Goal: Task Accomplishment & Management: Manage account settings

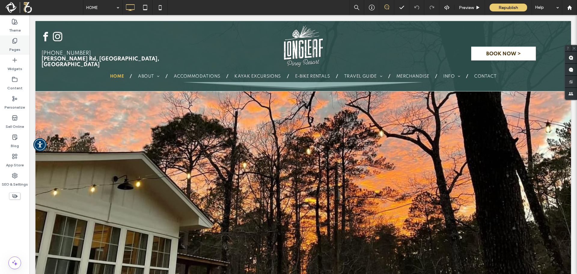
click at [18, 51] on label "Pages" at bounding box center [14, 48] width 11 height 8
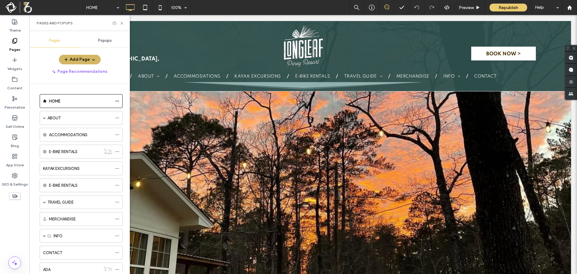
click at [80, 58] on button "Add Page" at bounding box center [80, 60] width 42 height 10
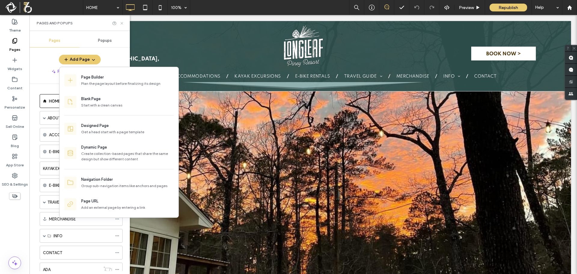
click at [122, 23] on use at bounding box center [121, 23] width 2 height 2
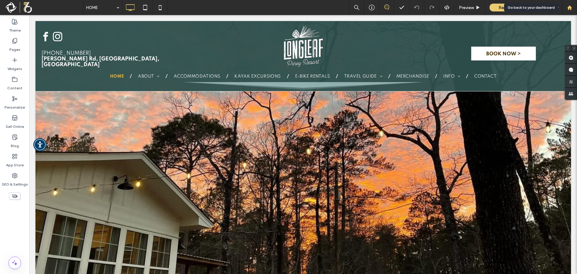
click at [569, 8] on use at bounding box center [569, 7] width 5 height 5
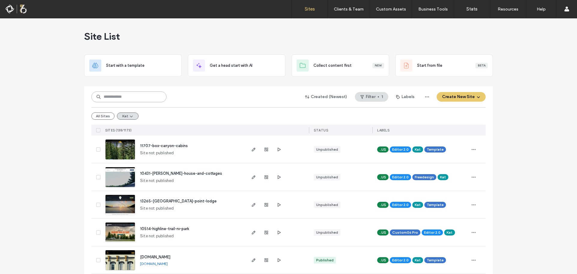
click at [115, 92] on input at bounding box center [128, 96] width 75 height 11
click at [122, 97] on input at bounding box center [128, 96] width 75 height 11
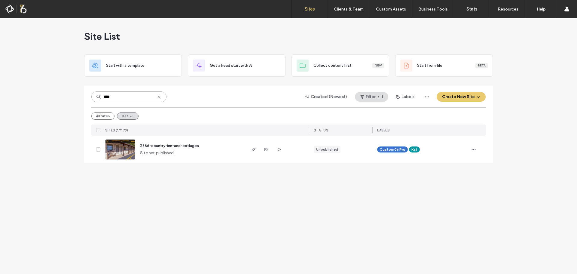
type input "****"
click at [126, 152] on img at bounding box center [119, 159] width 29 height 41
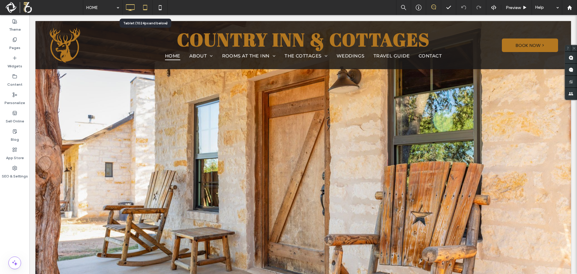
click at [145, 10] on use at bounding box center [145, 7] width 4 height 5
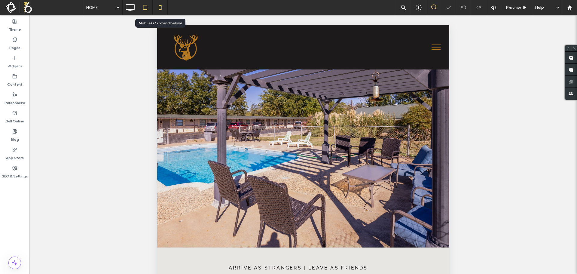
click at [160, 9] on icon at bounding box center [160, 8] width 12 height 12
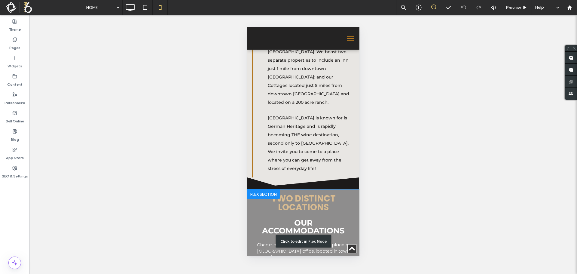
scroll to position [150, 0]
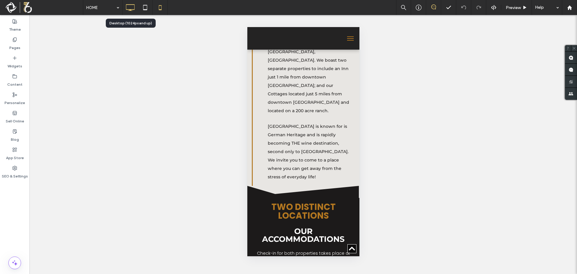
click at [128, 7] on icon at bounding box center [130, 8] width 12 height 12
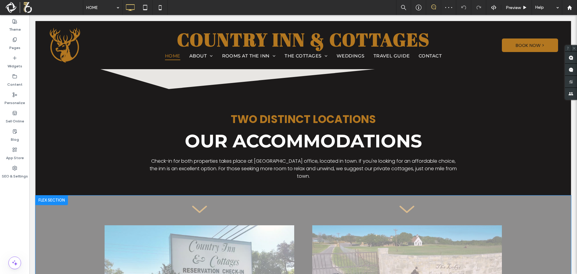
scroll to position [300, 0]
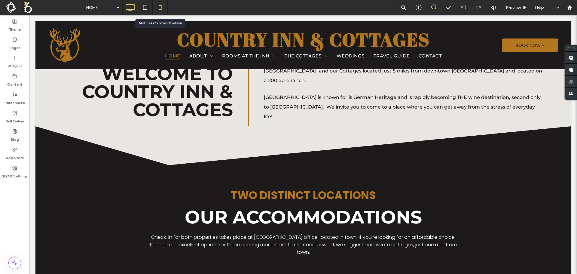
click at [162, 8] on icon at bounding box center [160, 8] width 12 height 12
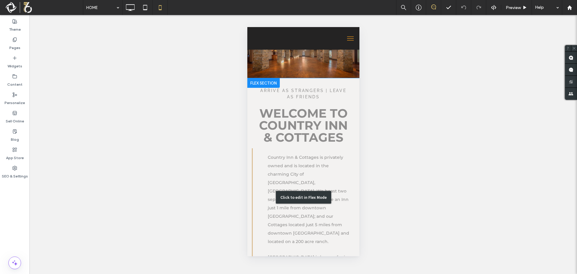
scroll to position [30, 0]
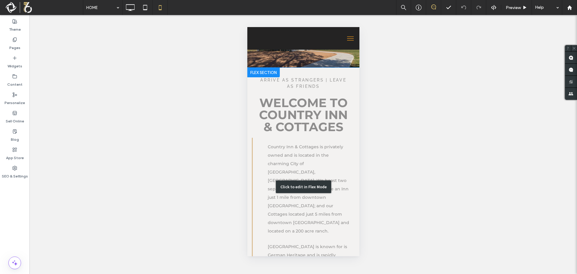
click at [343, 157] on div "Click to edit in Flex Mode" at bounding box center [303, 187] width 112 height 238
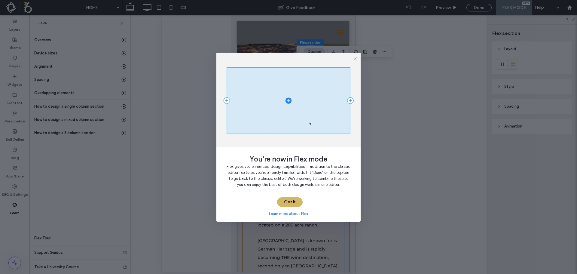
drag, startPoint x: 295, startPoint y: 203, endPoint x: 68, endPoint y: 187, distance: 227.9
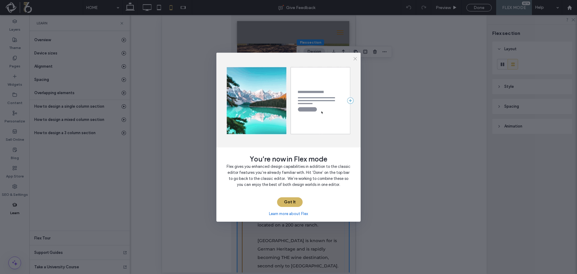
click at [295, 203] on button "Got It" at bounding box center [290, 202] width 26 height 10
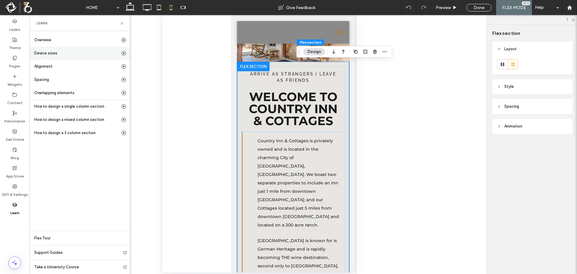
click at [124, 53] on icon at bounding box center [123, 53] width 5 height 5
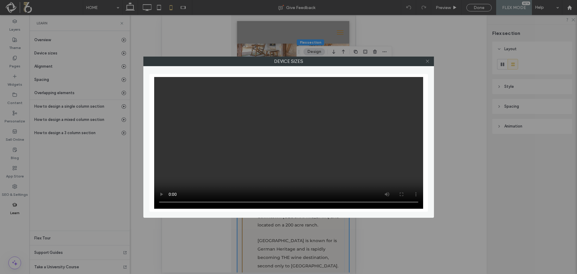
click at [426, 62] on icon at bounding box center [427, 61] width 5 height 5
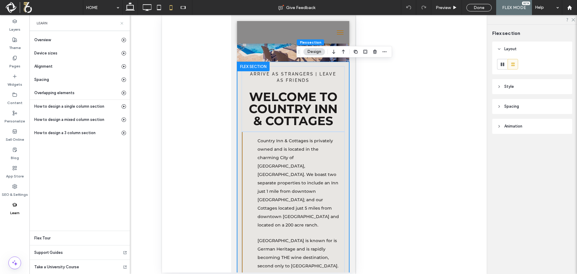
click at [121, 22] on icon at bounding box center [122, 23] width 5 height 5
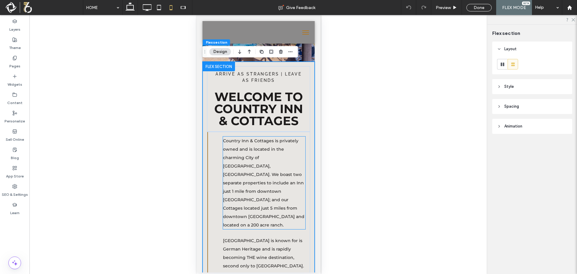
click at [243, 173] on span "Country Inn & Cottages is privately owned and is located in the charming City o…" at bounding box center [263, 183] width 81 height 90
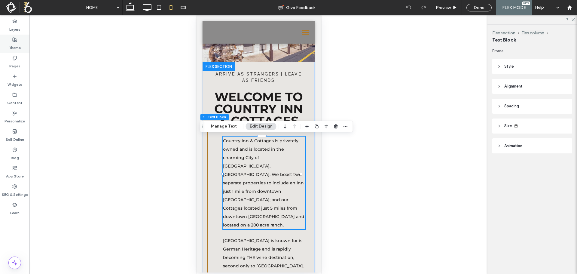
click at [19, 47] on label "Theme" at bounding box center [15, 46] width 12 height 8
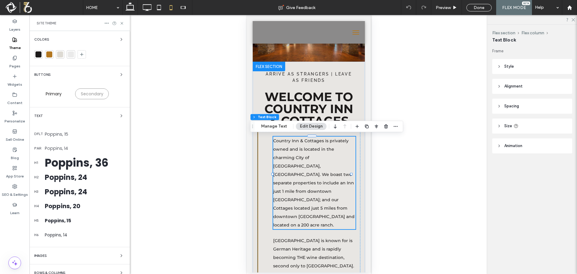
click at [59, 148] on div "Poppins, 14" at bounding box center [85, 148] width 80 height 6
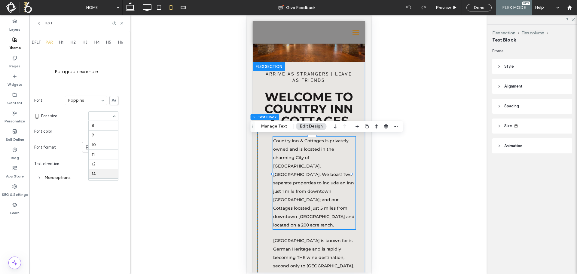
scroll to position [48, 0]
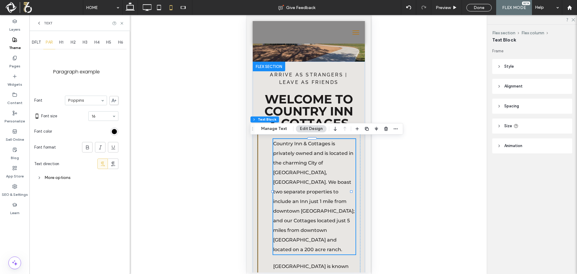
click at [37, 41] on span "DFLT" at bounding box center [36, 42] width 9 height 5
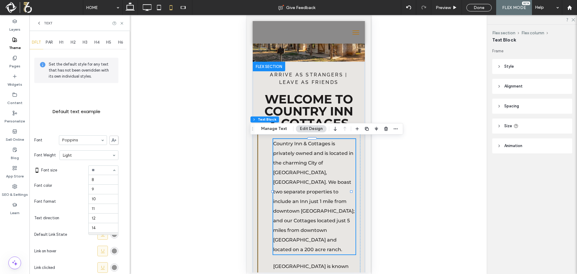
scroll to position [58, 0]
click at [122, 23] on use at bounding box center [121, 23] width 2 height 2
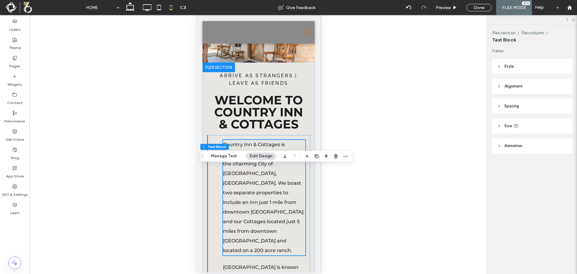
scroll to position [0, 0]
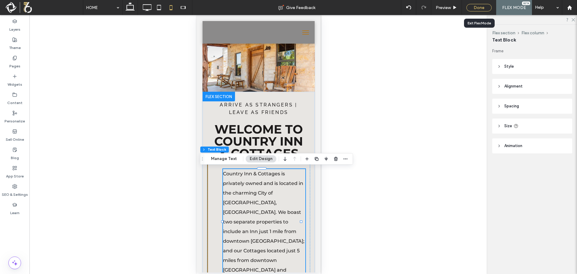
click at [482, 7] on div "Done" at bounding box center [478, 8] width 25 height 8
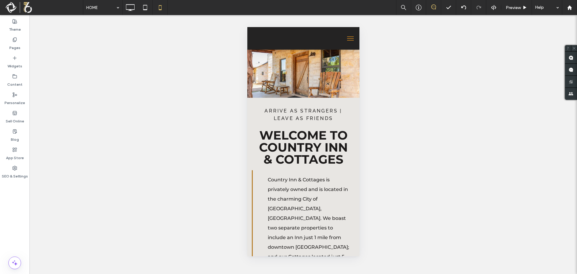
click at [346, 39] on button "menu" at bounding box center [350, 38] width 12 height 12
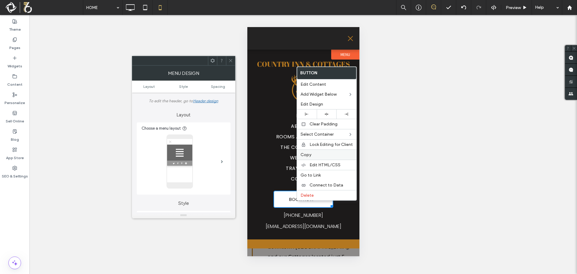
click at [308, 154] on span "Copy" at bounding box center [305, 154] width 11 height 5
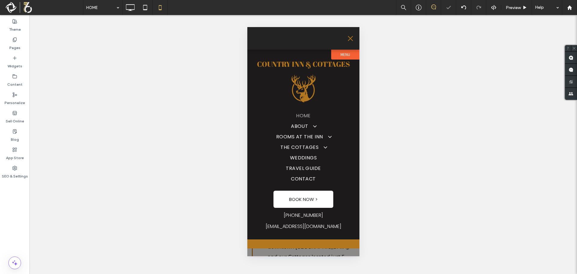
click at [351, 40] on span "menu" at bounding box center [350, 38] width 5 height 5
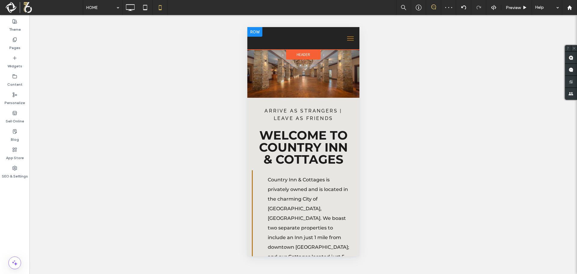
click at [281, 42] on div at bounding box center [293, 38] width 93 height 17
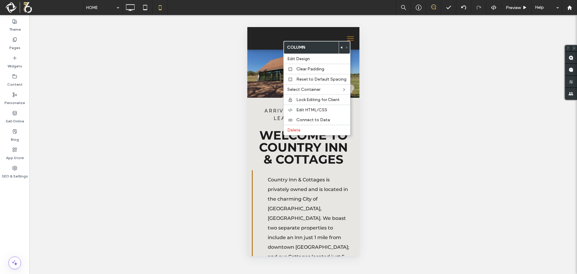
click at [258, 40] on div at bounding box center [293, 38] width 93 height 17
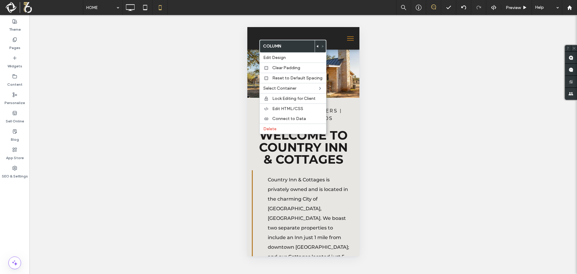
click at [306, 35] on div at bounding box center [293, 38] width 93 height 17
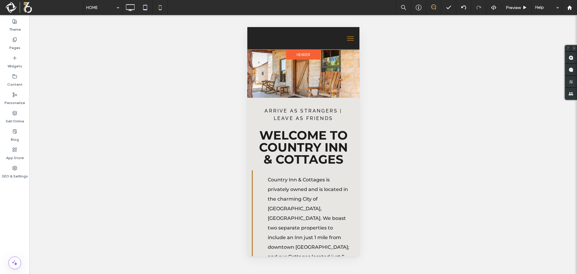
click at [309, 55] on div "Header" at bounding box center [303, 55] width 35 height 10
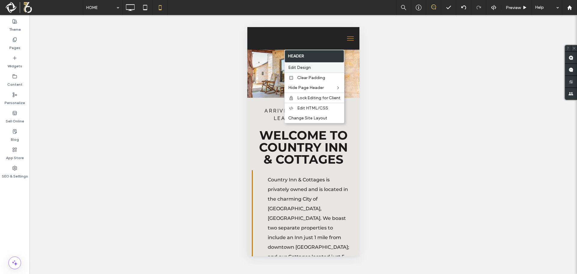
click at [309, 66] on span "Edit Design" at bounding box center [299, 67] width 23 height 5
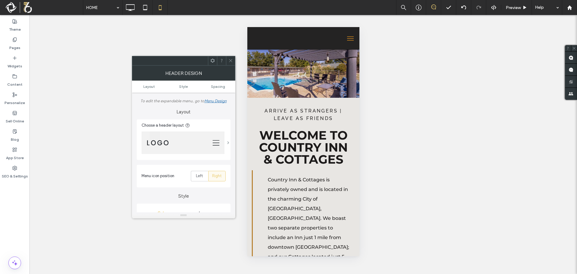
click at [228, 142] on span at bounding box center [228, 142] width 2 height 3
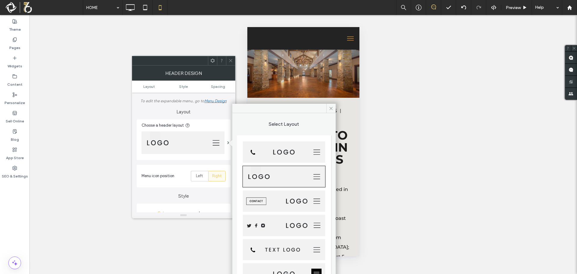
click at [277, 201] on img at bounding box center [284, 200] width 82 height 21
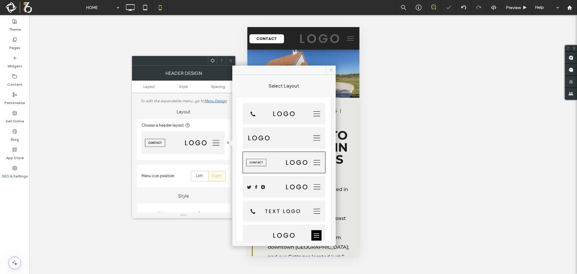
drag, startPoint x: 82, startPoint y: 43, endPoint x: 329, endPoint y: 70, distance: 248.7
click at [329, 70] on icon at bounding box center [331, 70] width 5 height 5
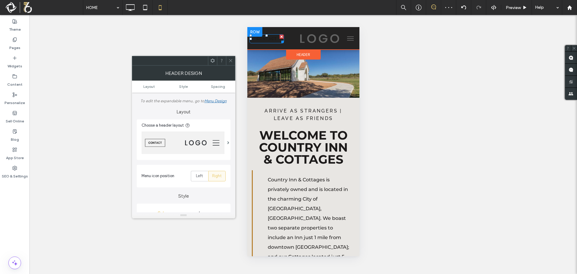
click at [272, 40] on span "CONTACT" at bounding box center [266, 38] width 20 height 5
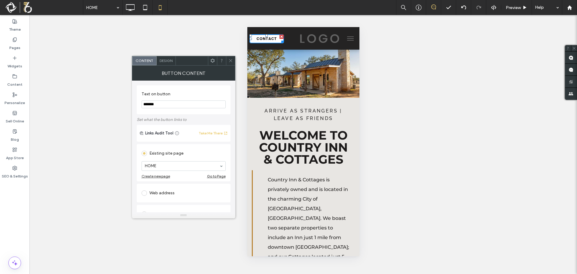
click at [265, 47] on div "CONTACT" at bounding box center [303, 38] width 112 height 23
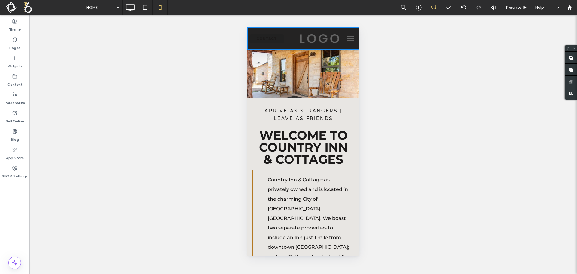
click at [277, 38] on link "CONTACT" at bounding box center [266, 38] width 35 height 9
click at [280, 35] on link "CONTACT" at bounding box center [266, 38] width 35 height 9
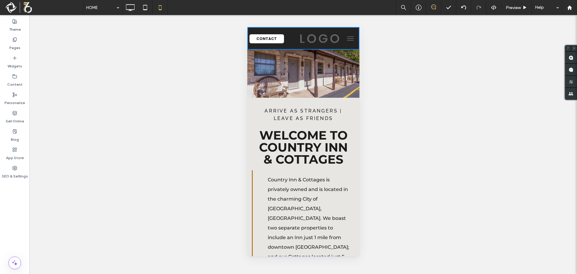
click at [290, 41] on div at bounding box center [312, 38] width 54 height 17
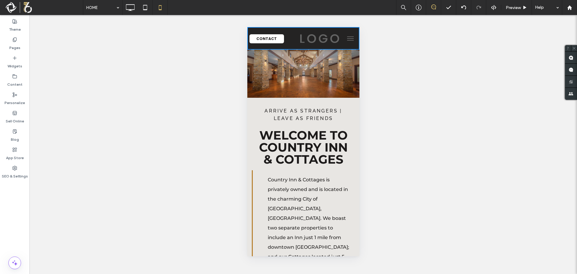
click at [347, 39] on button "menu" at bounding box center [350, 38] width 12 height 12
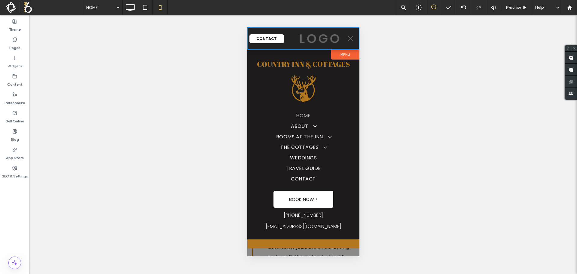
click at [346, 39] on button "menu" at bounding box center [350, 38] width 12 height 12
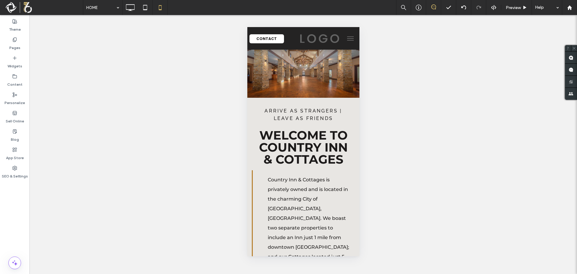
click at [346, 39] on button "menu" at bounding box center [350, 38] width 12 height 12
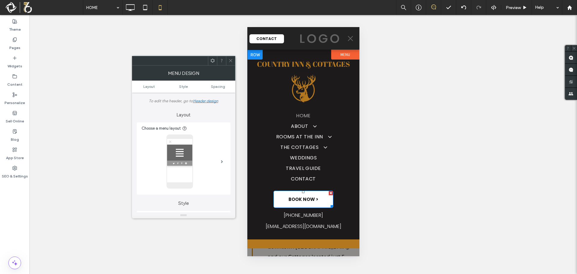
click at [297, 201] on span "BOOK NOW >" at bounding box center [303, 199] width 30 height 7
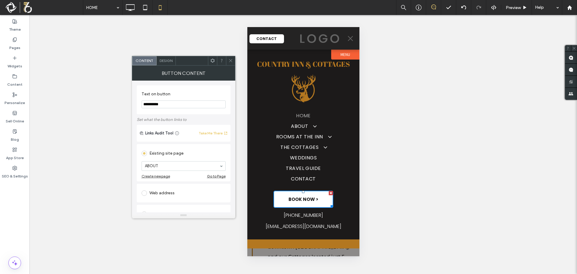
click at [297, 201] on span "BOOK NOW >" at bounding box center [303, 199] width 30 height 7
click at [231, 61] on icon at bounding box center [230, 60] width 5 height 5
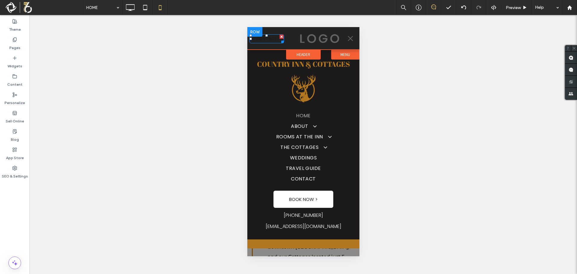
click at [262, 38] on span "CONTACT" at bounding box center [266, 38] width 20 height 5
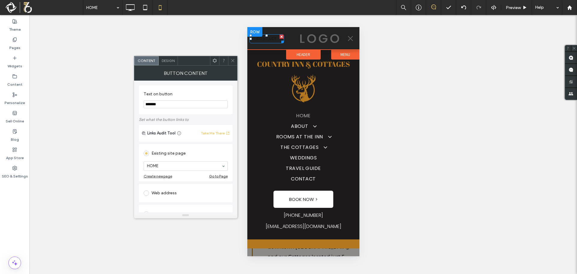
click at [262, 38] on span "CONTACT" at bounding box center [266, 38] width 20 height 5
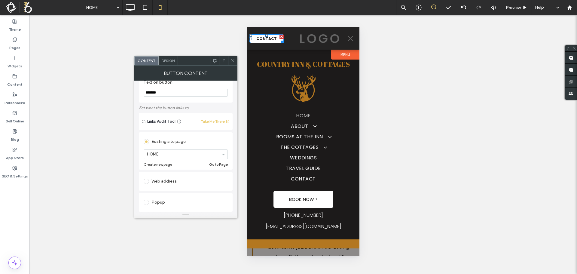
scroll to position [30, 0]
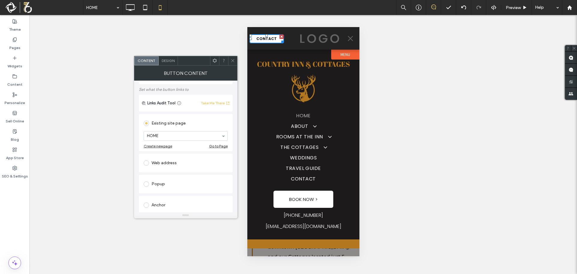
click at [166, 165] on div "Web address" at bounding box center [186, 163] width 84 height 10
click at [167, 158] on input "url" at bounding box center [186, 156] width 84 height 8
paste input "**********"
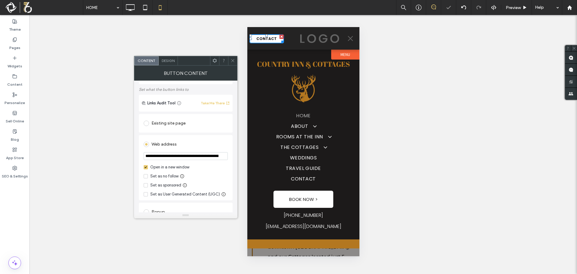
scroll to position [0, 103]
type input "**********"
click at [145, 167] on icon at bounding box center [146, 167] width 2 height 2
click at [230, 60] on icon at bounding box center [232, 60] width 5 height 5
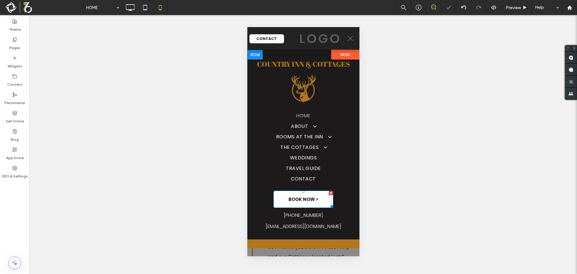
click at [299, 201] on span "BOOK NOW >" at bounding box center [303, 199] width 30 height 7
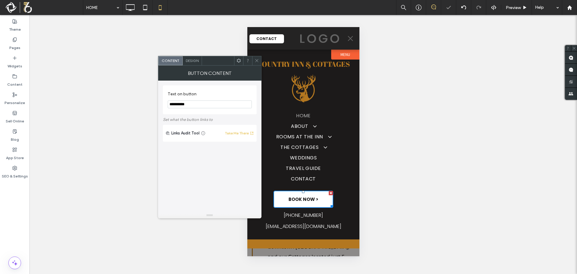
click at [299, 201] on span "BOOK NOW >" at bounding box center [303, 199] width 30 height 7
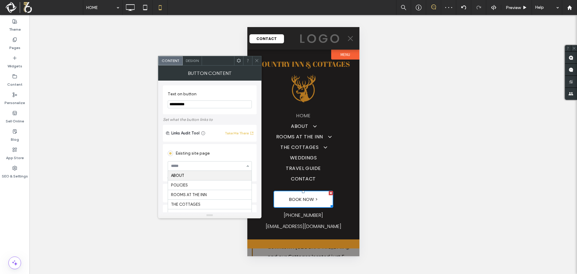
click at [209, 145] on div "Existing site page HOME ABOUT POLICIES ROOMS AT THE INN THE COTTAGES TRAVEL GUI…" at bounding box center [210, 162] width 94 height 37
click at [183, 191] on div "Web address" at bounding box center [210, 193] width 84 height 10
click at [182, 187] on input "url" at bounding box center [210, 186] width 84 height 8
paste input "**********"
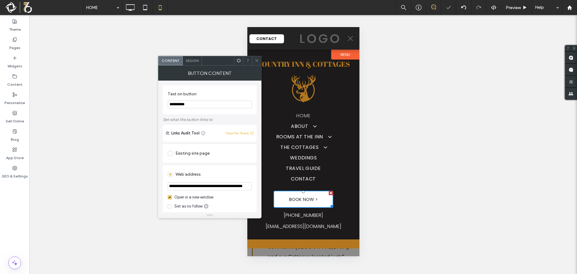
type input "**********"
click at [170, 198] on icon at bounding box center [170, 197] width 2 height 2
click at [257, 61] on icon at bounding box center [256, 60] width 5 height 5
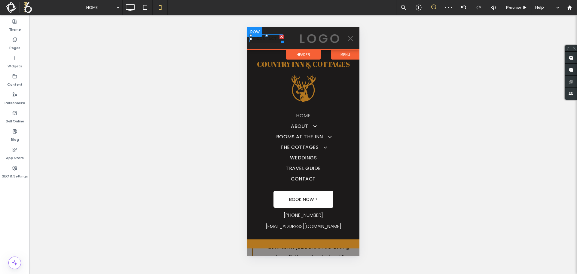
click at [273, 39] on span "CONTACT" at bounding box center [266, 38] width 20 height 5
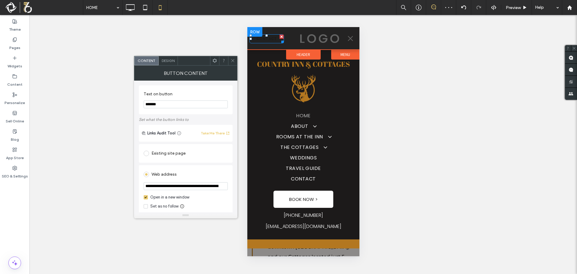
click at [273, 39] on span "CONTACT" at bounding box center [266, 38] width 20 height 5
drag, startPoint x: 171, startPoint y: 105, endPoint x: 100, endPoint y: 109, distance: 71.0
click at [100, 109] on body ".wqwq-1{fill:#231f20;} .cls-1q, .cls-2q { fill-rule: evenodd; } .cls-2q { fill:…" at bounding box center [288, 137] width 577 height 274
type input "*"
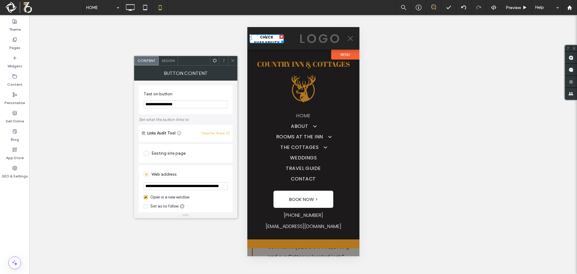
type input "**********"
click at [172, 59] on span "Design" at bounding box center [168, 60] width 13 height 5
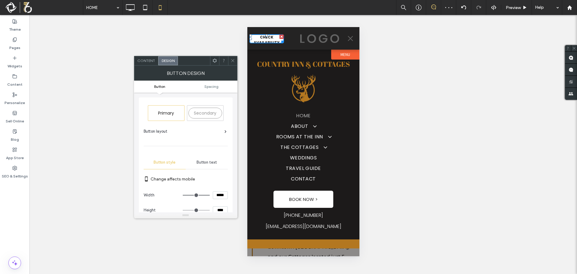
type input "***"
type input "*****"
type input "***"
type input "*****"
type input "***"
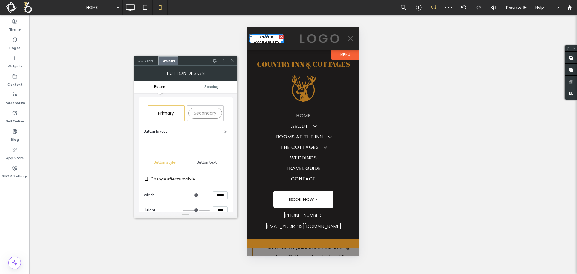
type input "*****"
type input "***"
type input "*****"
type input "***"
type input "*****"
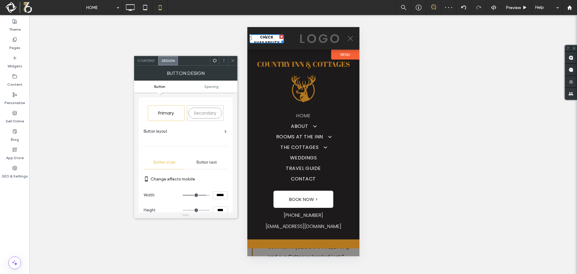
type input "***"
type input "*****"
type input "***"
type input "*****"
type input "***"
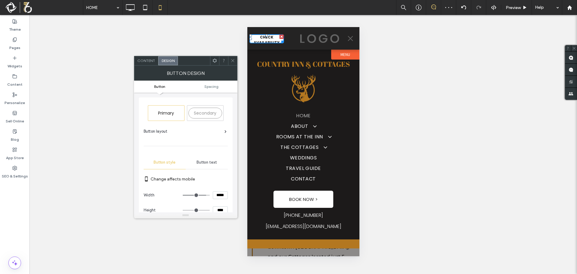
type input "*****"
drag, startPoint x: 208, startPoint y: 195, endPoint x: 221, endPoint y: 196, distance: 13.9
click at [210, 195] on input "range" at bounding box center [196, 195] width 27 height 1
click at [149, 61] on span "Content" at bounding box center [146, 60] width 18 height 5
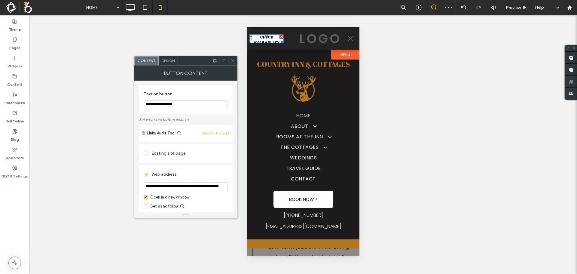
drag, startPoint x: 192, startPoint y: 107, endPoint x: 123, endPoint y: 106, distance: 68.8
click at [123, 106] on body ".wqwq-1{fill:#231f20;} .cls-1q, .cls-2q { fill-rule: evenodd; } .cls-2q { fill:…" at bounding box center [288, 137] width 577 height 274
type input "**********"
click at [233, 61] on icon at bounding box center [232, 60] width 5 height 5
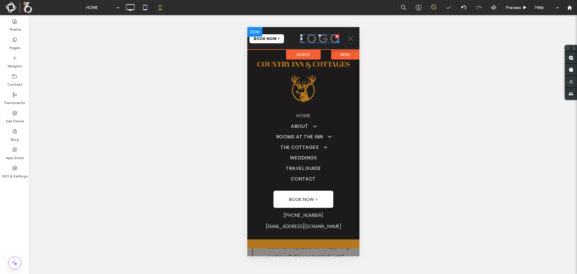
click at [323, 37] on img at bounding box center [319, 38] width 39 height 9
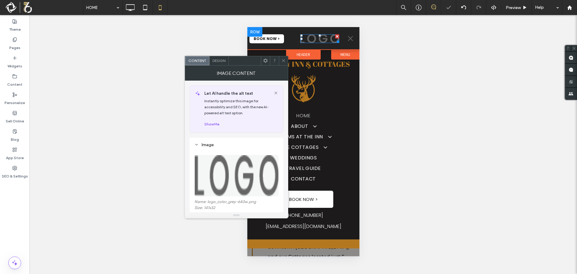
click at [323, 37] on img at bounding box center [319, 38] width 39 height 9
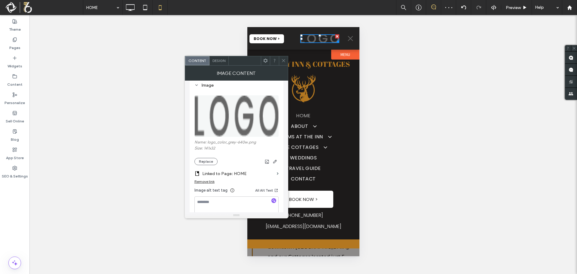
scroll to position [60, 0]
click at [206, 156] on div "Name: logo_color_grey-640w.png Size: 141x32 Replace" at bounding box center [236, 151] width 84 height 25
click at [206, 159] on button "Replace" at bounding box center [205, 160] width 23 height 7
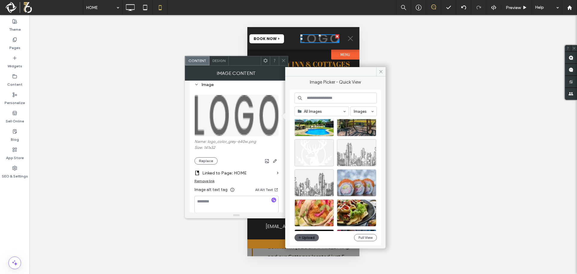
scroll to position [1850, 0]
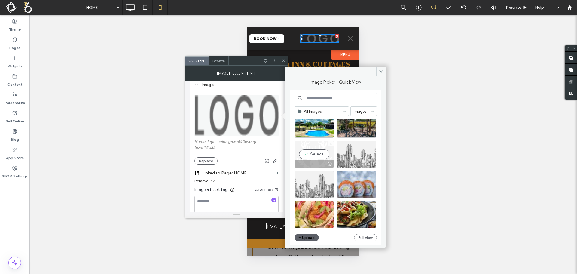
click at [321, 151] on div "Select" at bounding box center [313, 154] width 39 height 27
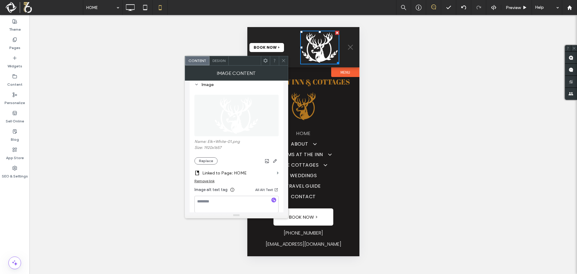
click at [283, 59] on icon at bounding box center [283, 60] width 5 height 5
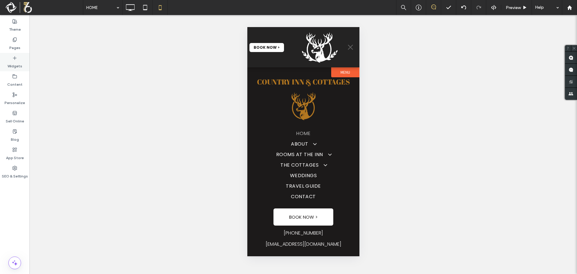
click at [14, 65] on label "Widgets" at bounding box center [15, 64] width 15 height 8
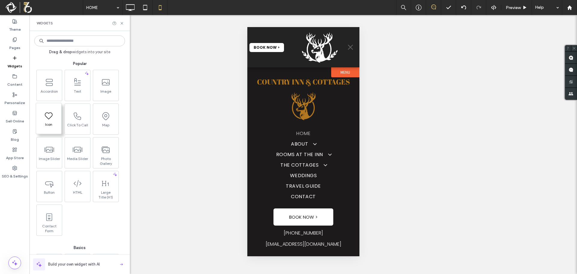
click at [54, 116] on span at bounding box center [48, 115] width 25 height 14
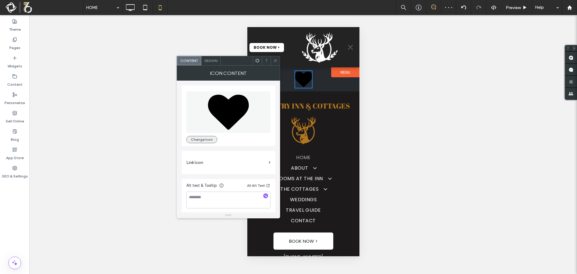
click at [207, 140] on button "Change Icon" at bounding box center [201, 139] width 31 height 7
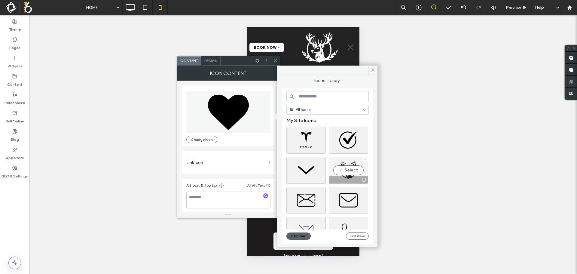
click at [355, 171] on div "Select" at bounding box center [348, 170] width 39 height 27
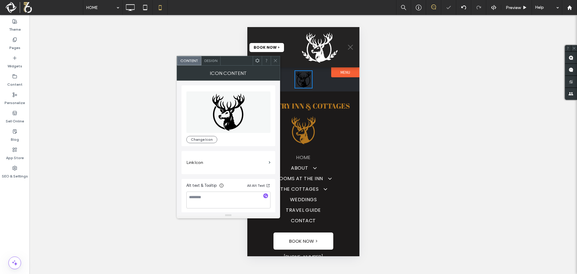
click at [209, 59] on span "Design" at bounding box center [210, 60] width 13 height 5
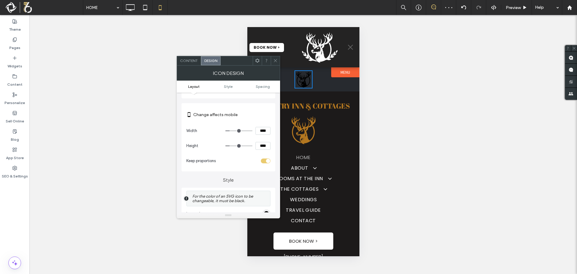
scroll to position [90, 0]
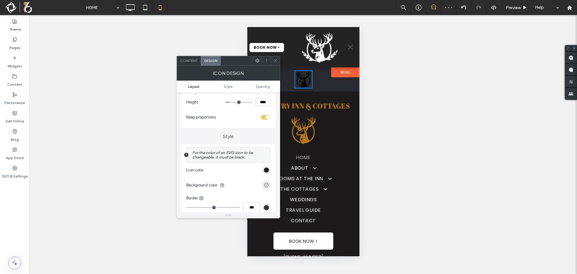
click at [265, 170] on div "rgb(0, 0, 0)" at bounding box center [266, 169] width 5 height 5
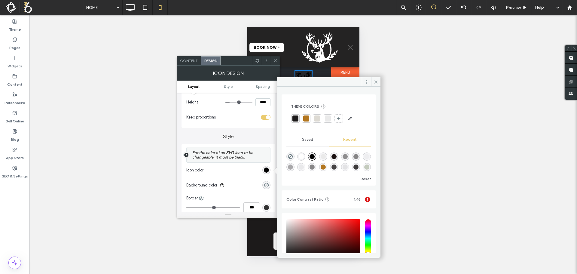
click at [306, 117] on div at bounding box center [306, 118] width 6 height 6
click at [375, 81] on icon at bounding box center [375, 82] width 5 height 5
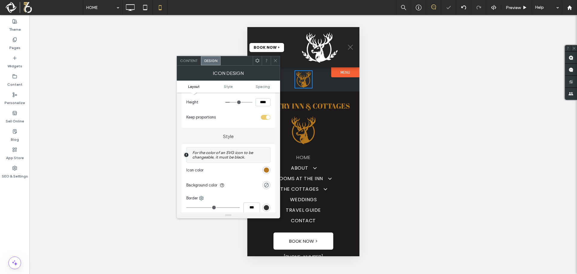
click at [276, 59] on icon at bounding box center [275, 60] width 5 height 5
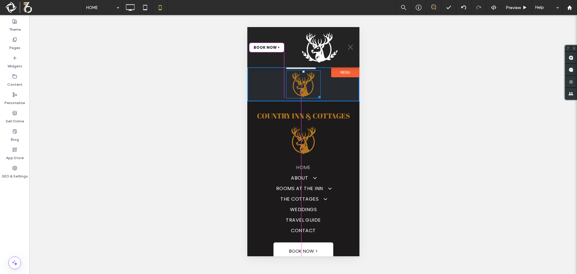
drag, startPoint x: 309, startPoint y: 86, endPoint x: 317, endPoint y: 96, distance: 12.4
click at [317, 96] on div at bounding box center [318, 96] width 5 height 5
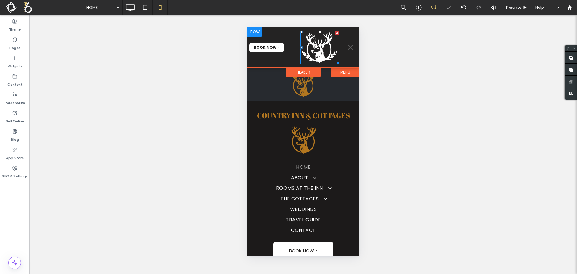
click at [316, 54] on img at bounding box center [319, 48] width 39 height 34
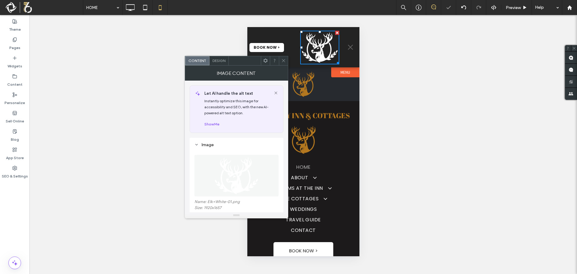
click at [336, 34] on div at bounding box center [337, 33] width 4 height 4
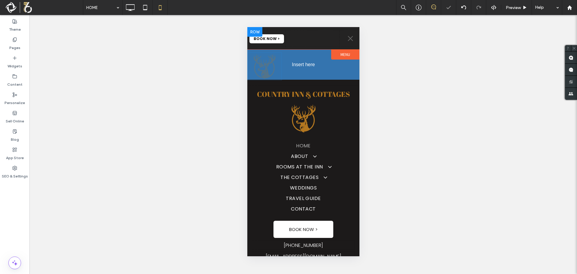
drag, startPoint x: 304, startPoint y: 66, endPoint x: 321, endPoint y: 38, distance: 33.6
drag, startPoint x: 300, startPoint y: 72, endPoint x: 667, endPoint y: 39, distance: 369.2
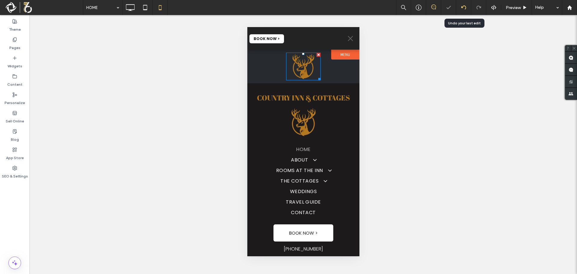
click at [463, 7] on icon at bounding box center [463, 7] width 5 height 5
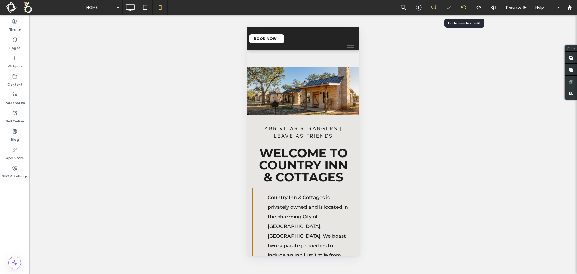
scroll to position [0, 0]
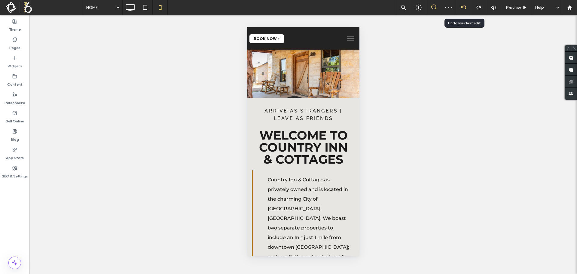
click at [462, 8] on icon at bounding box center [463, 7] width 5 height 5
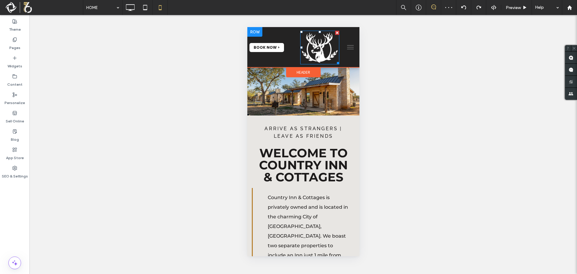
click at [311, 55] on img at bounding box center [319, 48] width 39 height 34
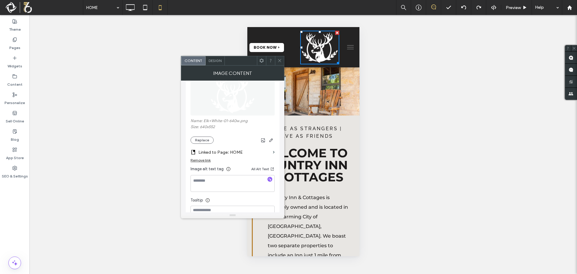
scroll to position [90, 0]
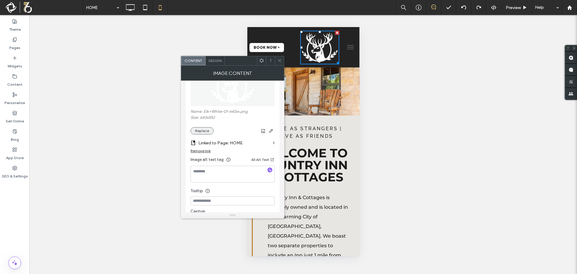
click at [209, 130] on button "Replace" at bounding box center [201, 130] width 23 height 7
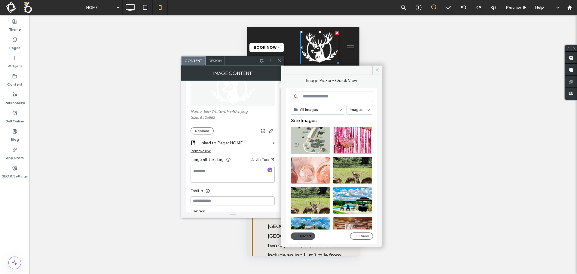
click at [307, 235] on button "Upload" at bounding box center [303, 235] width 25 height 7
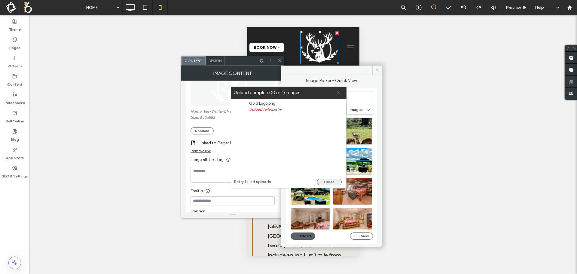
click at [322, 181] on button "Close" at bounding box center [329, 181] width 25 height 7
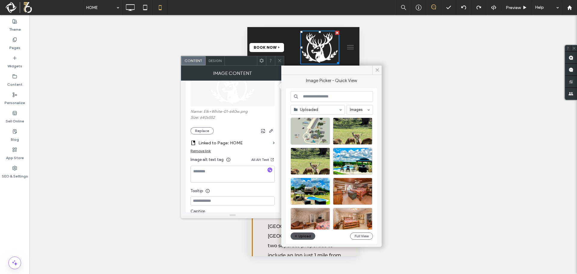
click at [303, 237] on button "Upload" at bounding box center [303, 235] width 25 height 7
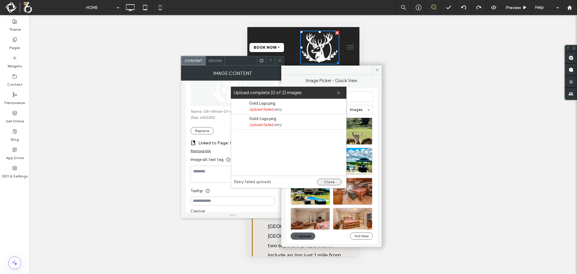
click at [329, 180] on button "Close" at bounding box center [329, 181] width 25 height 7
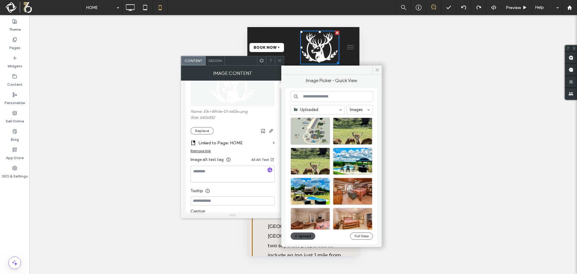
click at [303, 235] on button "Upload" at bounding box center [303, 235] width 25 height 7
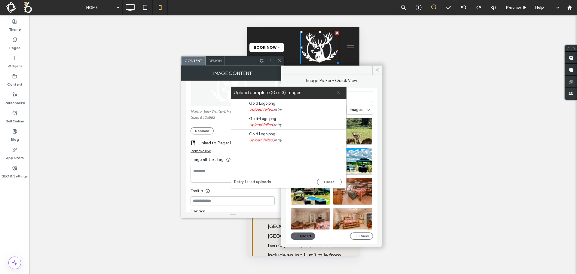
drag, startPoint x: 325, startPoint y: 184, endPoint x: 369, endPoint y: 98, distance: 96.8
click at [325, 184] on button "Close" at bounding box center [329, 181] width 25 height 7
click at [329, 181] on button "Close" at bounding box center [329, 181] width 25 height 7
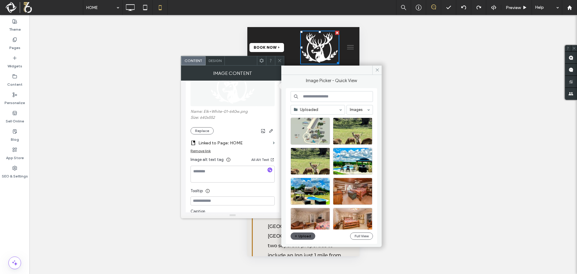
click at [376, 69] on use at bounding box center [377, 70] width 3 height 3
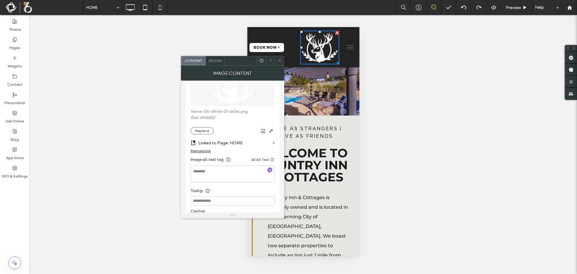
click at [278, 62] on icon at bounding box center [279, 60] width 5 height 5
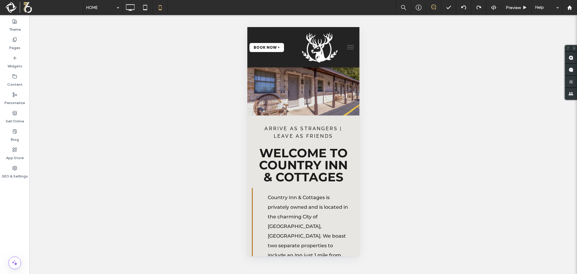
click at [347, 49] on span "menu" at bounding box center [350, 49] width 7 height 1
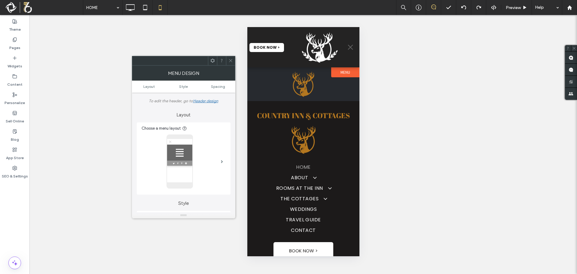
click at [348, 49] on span "menu" at bounding box center [350, 47] width 5 height 5
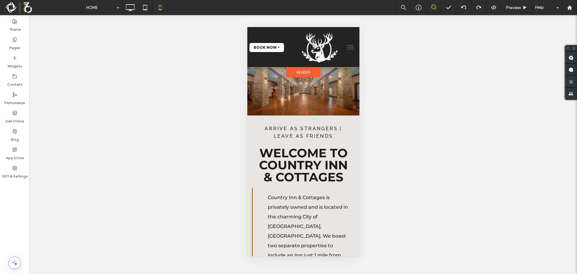
click at [305, 72] on span "Header" at bounding box center [303, 72] width 14 height 5
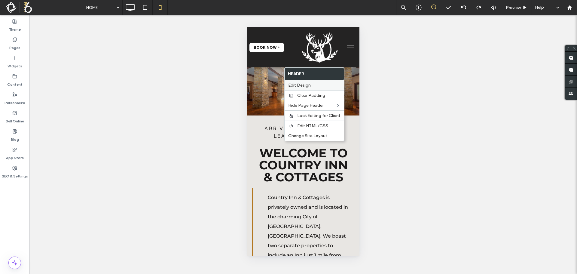
click at [304, 86] on span "Edit Design" at bounding box center [299, 85] width 23 height 5
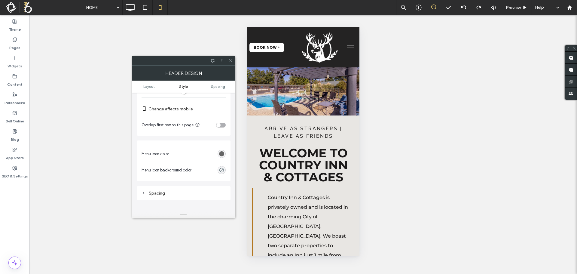
scroll to position [210, 0]
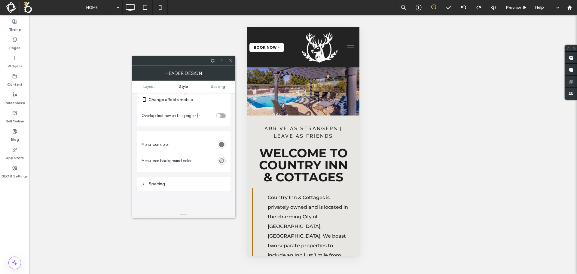
click at [222, 144] on div "rgb(102, 102, 102)" at bounding box center [221, 144] width 5 height 5
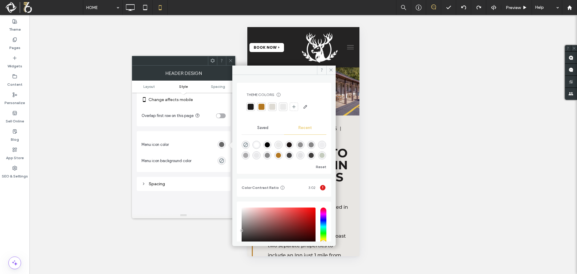
click at [260, 108] on div at bounding box center [261, 107] width 6 height 6
click at [330, 69] on icon at bounding box center [331, 70] width 5 height 5
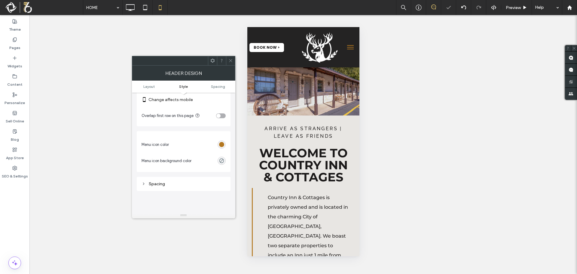
click at [230, 61] on icon at bounding box center [230, 60] width 5 height 5
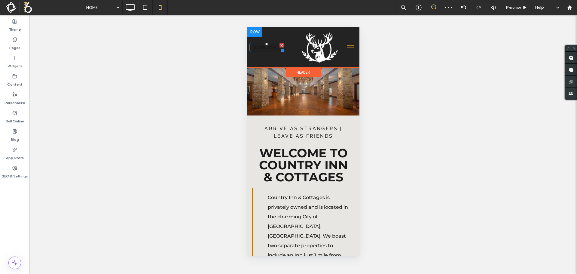
click at [263, 51] on link "BOOK NOW >" at bounding box center [266, 47] width 35 height 9
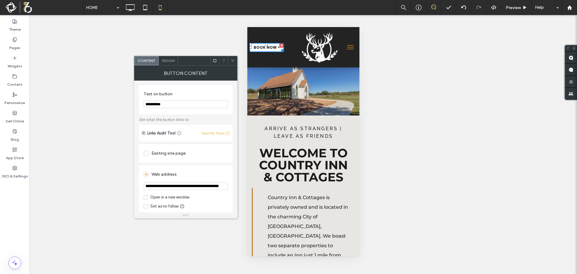
click at [168, 62] on span "Design" at bounding box center [168, 60] width 13 height 5
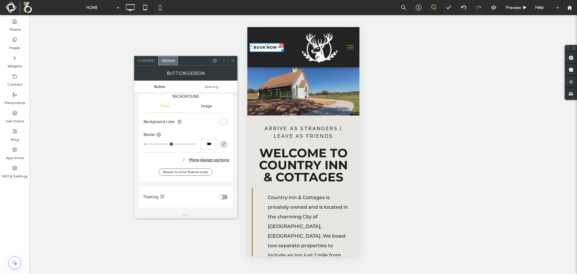
scroll to position [150, 0]
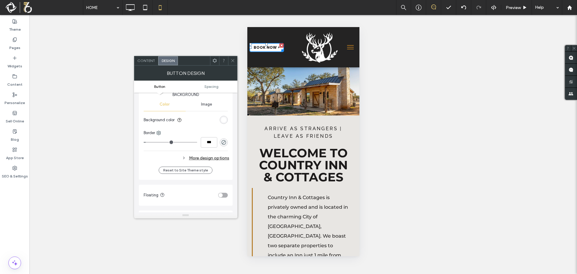
click at [225, 119] on div "rgb(255, 255, 255)" at bounding box center [223, 119] width 5 height 5
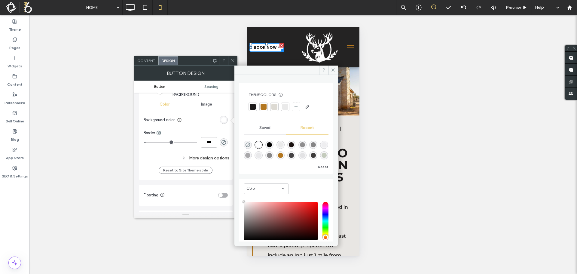
click at [262, 106] on div at bounding box center [263, 107] width 6 height 6
click at [334, 71] on icon at bounding box center [333, 70] width 5 height 5
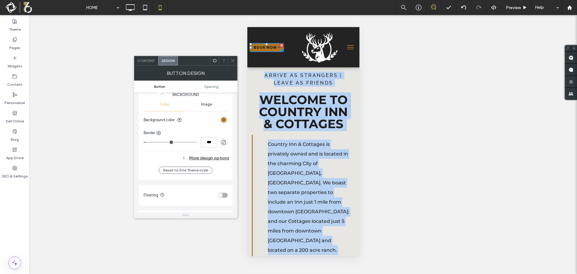
scroll to position [0, 0]
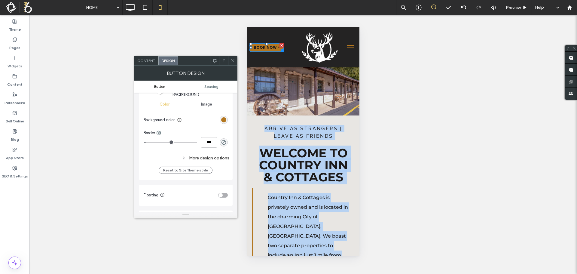
drag, startPoint x: 359, startPoint y: 115, endPoint x: 360, endPoint y: 37, distance: 78.7
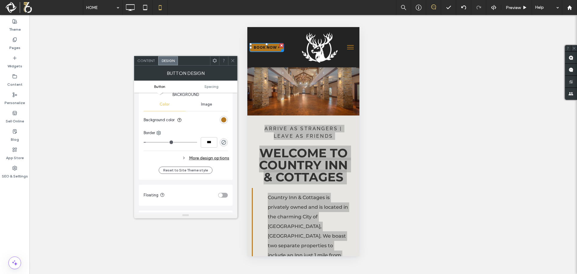
click at [233, 61] on icon at bounding box center [232, 60] width 5 height 5
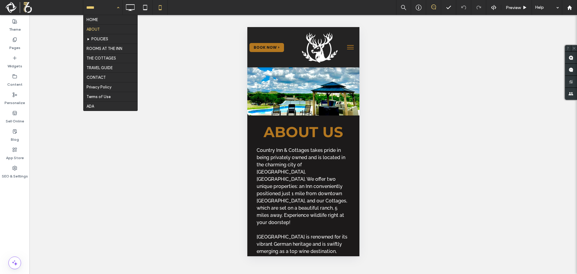
click at [95, 8] on input at bounding box center [101, 7] width 30 height 15
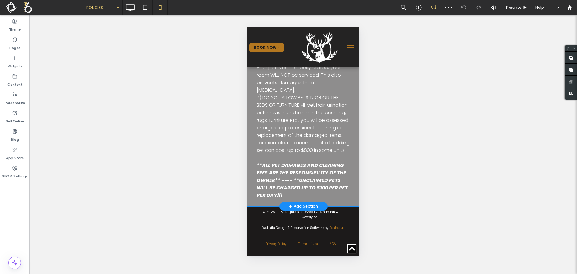
scroll to position [1546, 0]
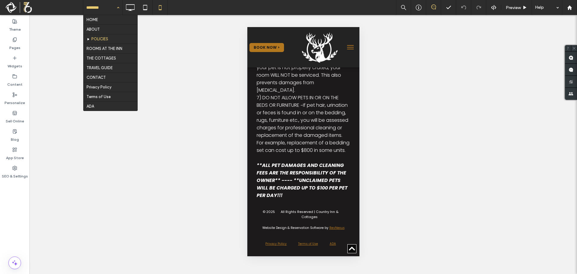
click at [104, 12] on input at bounding box center [101, 7] width 30 height 15
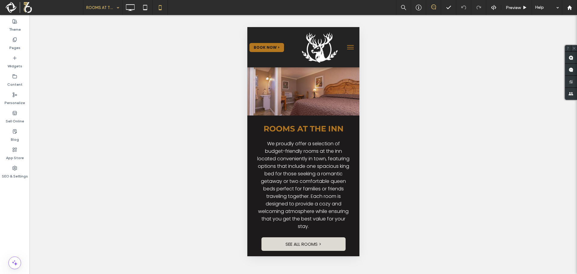
click at [109, 14] on input at bounding box center [101, 7] width 30 height 15
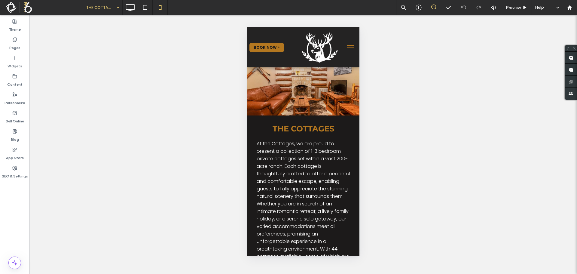
drag, startPoint x: 357, startPoint y: 37, endPoint x: 519, endPoint y: 39, distance: 162.6
click at [96, 7] on input at bounding box center [101, 7] width 30 height 15
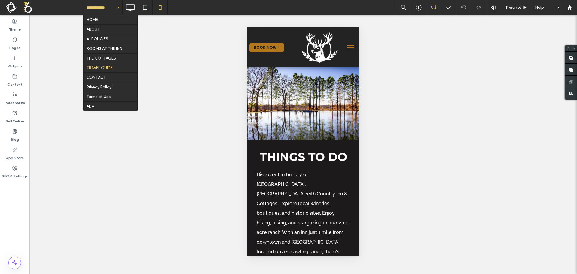
click at [95, 11] on input at bounding box center [101, 7] width 30 height 15
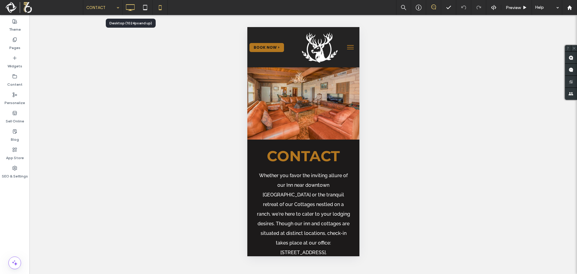
click at [127, 8] on icon at bounding box center [130, 8] width 12 height 12
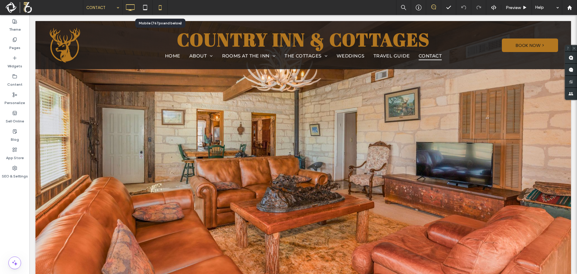
click at [159, 8] on icon at bounding box center [160, 8] width 12 height 12
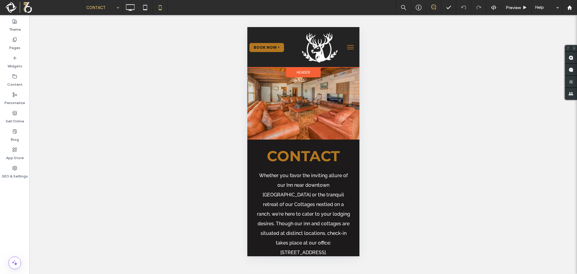
click at [304, 69] on div "Header" at bounding box center [303, 72] width 35 height 10
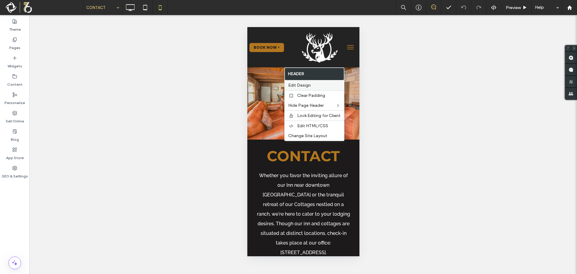
click at [304, 84] on span "Edit Design" at bounding box center [299, 85] width 23 height 5
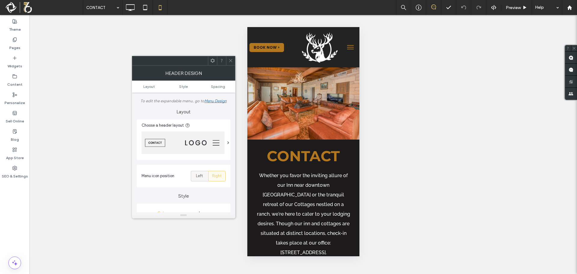
click at [196, 175] on span "Left" at bounding box center [199, 176] width 7 height 6
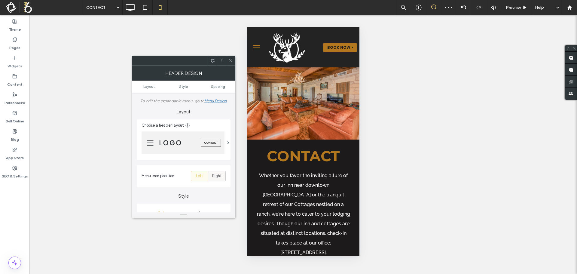
click at [217, 176] on span "Right" at bounding box center [217, 176] width 10 height 6
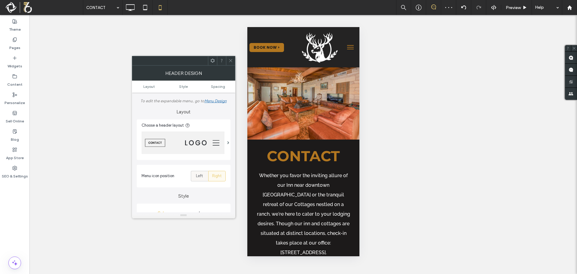
click at [204, 178] on div "Left" at bounding box center [200, 176] width 10 height 10
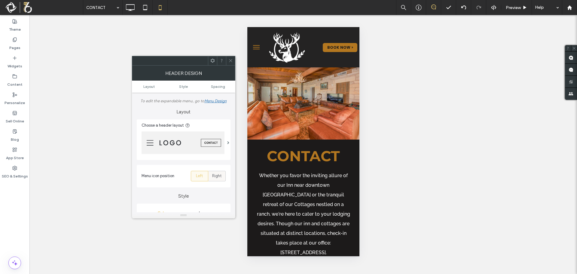
click at [213, 177] on span "Right" at bounding box center [217, 176] width 10 height 6
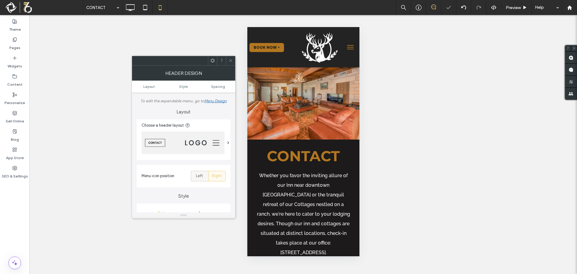
click at [203, 176] on span "Left" at bounding box center [199, 176] width 7 height 6
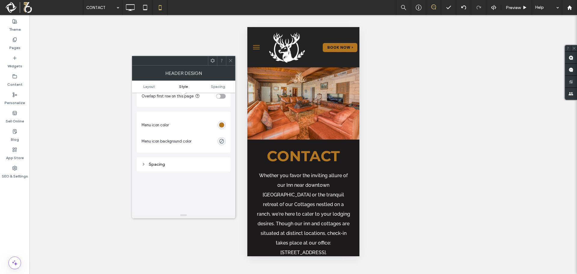
scroll to position [240, 0]
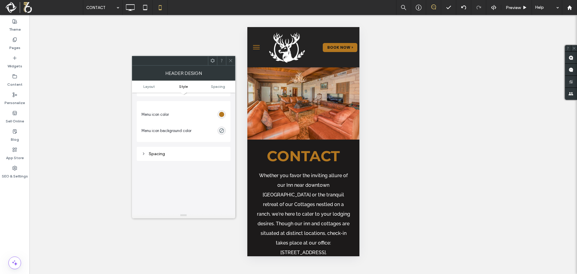
click at [174, 153] on div "Spacing" at bounding box center [184, 153] width 84 height 5
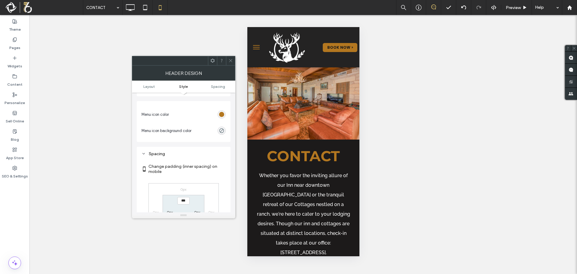
scroll to position [270, 0]
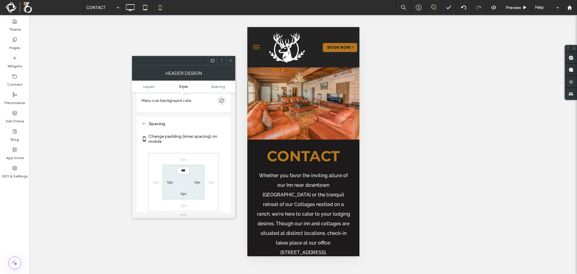
click at [167, 182] on label "0px" at bounding box center [170, 182] width 6 height 5
type input "**"
drag, startPoint x: 174, startPoint y: 182, endPoint x: 153, endPoint y: 183, distance: 20.8
click at [153, 183] on div "0px 0px 0px 0px 0px 0px 0px ****" at bounding box center [183, 182] width 70 height 58
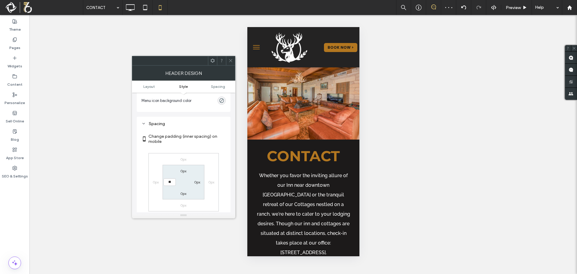
type input "**"
type input "****"
click at [197, 182] on label "0px" at bounding box center [197, 182] width 6 height 5
type input "*"
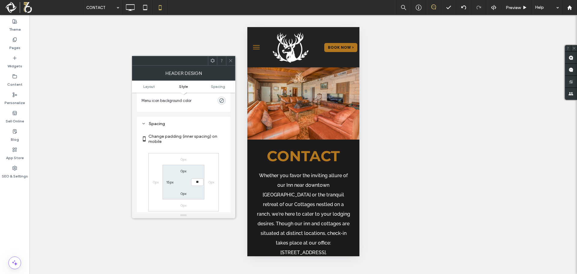
type input "**"
type input "****"
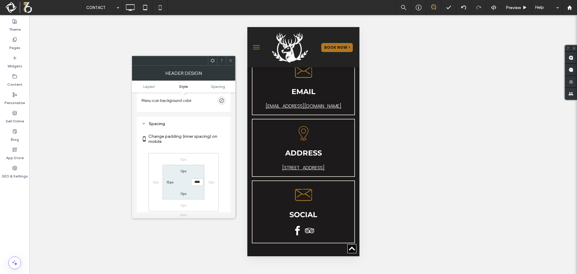
click at [232, 62] on icon at bounding box center [230, 60] width 5 height 5
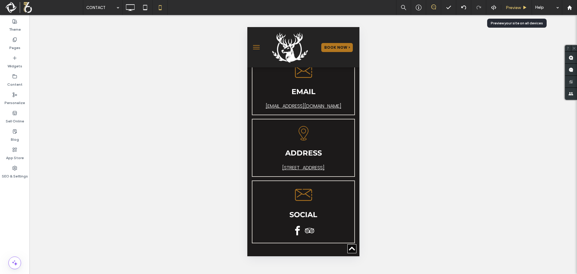
click at [519, 8] on span "Preview" at bounding box center [513, 7] width 15 height 5
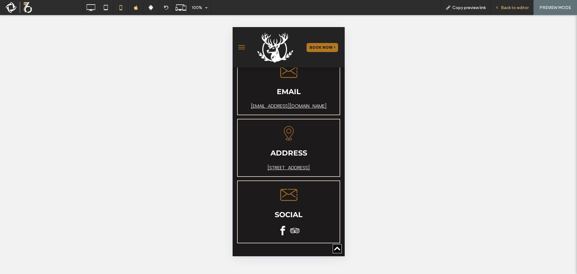
click at [508, 8] on span "Back to editor" at bounding box center [515, 7] width 28 height 5
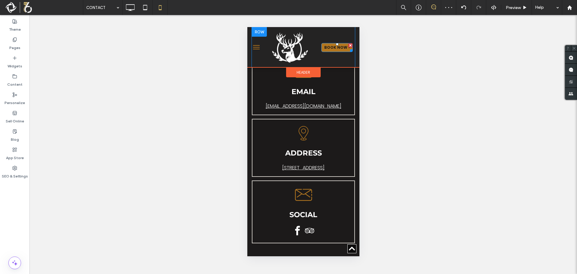
click at [338, 47] on span "BOOK NOW >" at bounding box center [337, 47] width 26 height 5
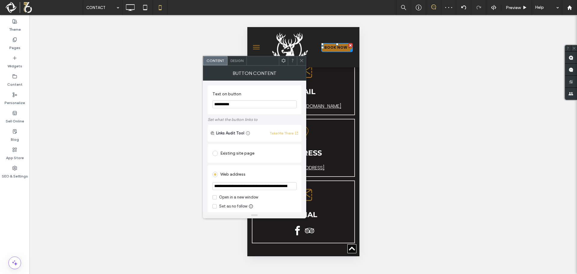
click at [235, 61] on span "Design" at bounding box center [236, 60] width 13 height 5
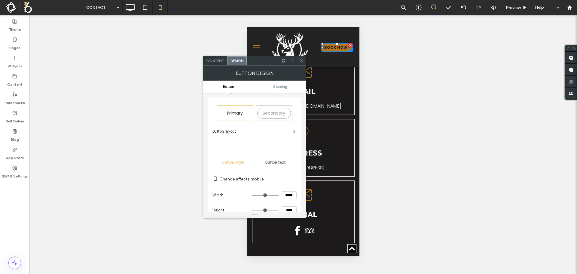
click at [302, 59] on icon at bounding box center [301, 60] width 5 height 5
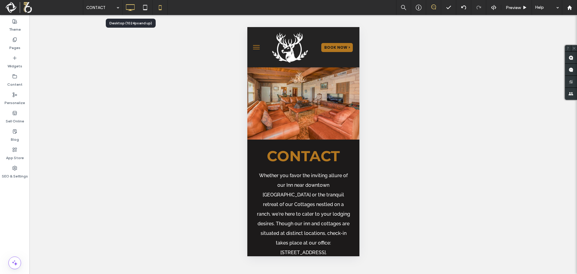
click at [129, 10] on icon at bounding box center [130, 8] width 12 height 12
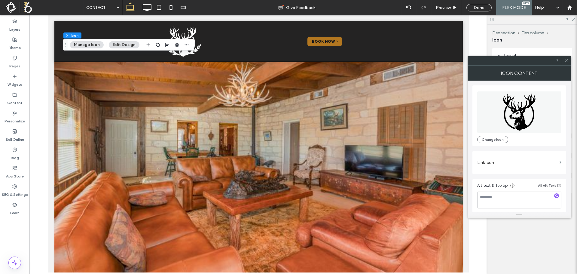
click at [490, 165] on label "Link Icon" at bounding box center [517, 162] width 80 height 11
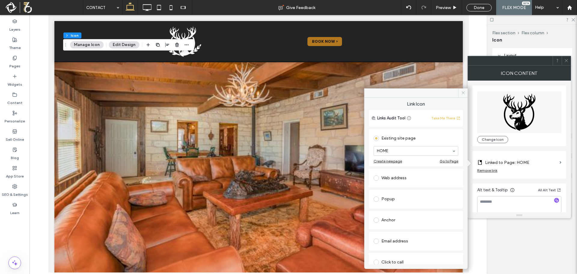
click at [461, 94] on icon at bounding box center [463, 92] width 5 height 5
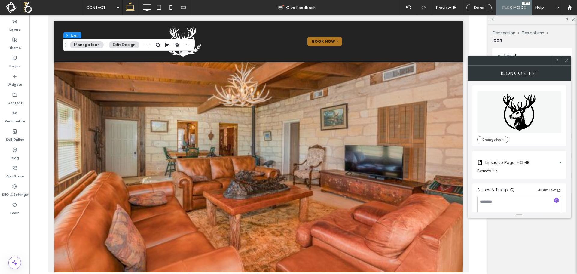
click at [567, 60] on icon at bounding box center [566, 60] width 5 height 5
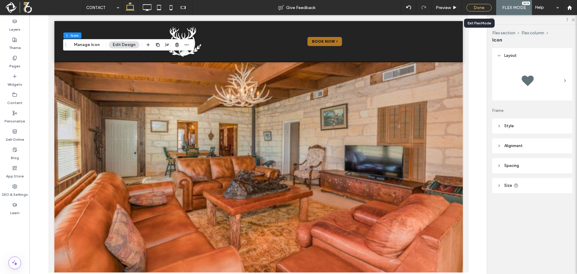
click at [475, 8] on div "Done" at bounding box center [478, 8] width 25 height 8
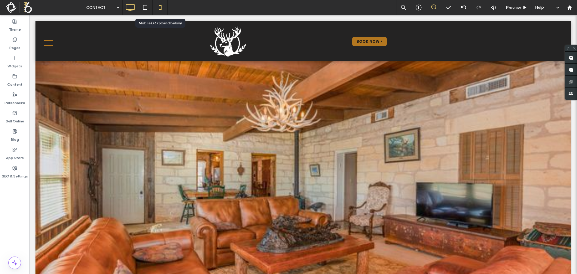
click at [159, 10] on icon at bounding box center [160, 8] width 12 height 12
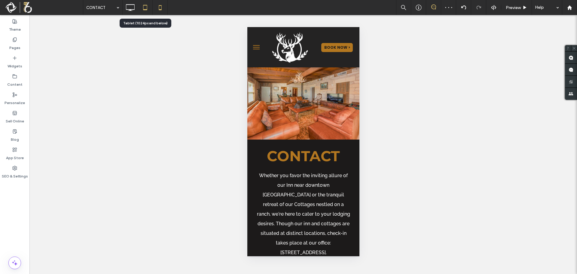
click at [148, 6] on icon at bounding box center [145, 8] width 12 height 12
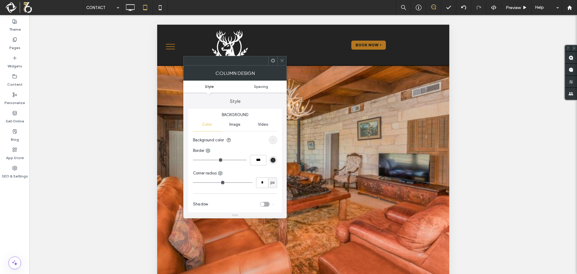
click at [261, 88] on span "Spacing" at bounding box center [261, 86] width 14 height 5
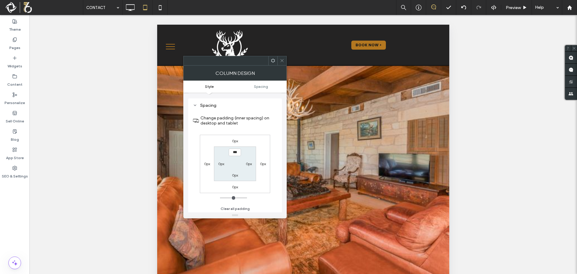
scroll to position [122, 0]
click at [246, 162] on label "0px" at bounding box center [249, 162] width 6 height 5
type input "**"
type input "****"
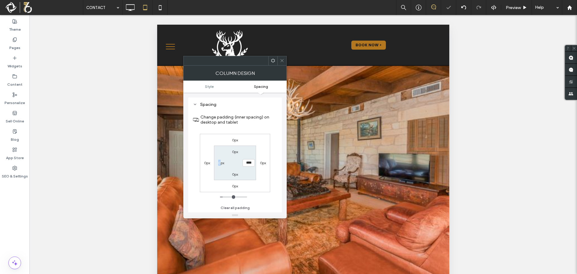
click at [219, 162] on label "0px" at bounding box center [221, 162] width 6 height 5
type input "*"
type input "**"
type input "****"
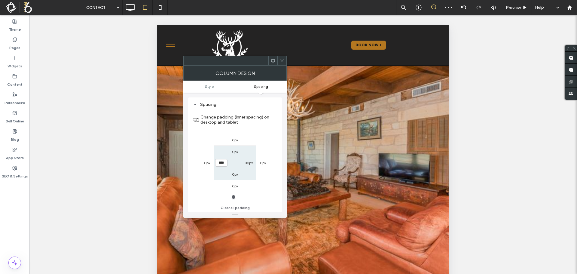
click at [281, 59] on icon at bounding box center [282, 60] width 5 height 5
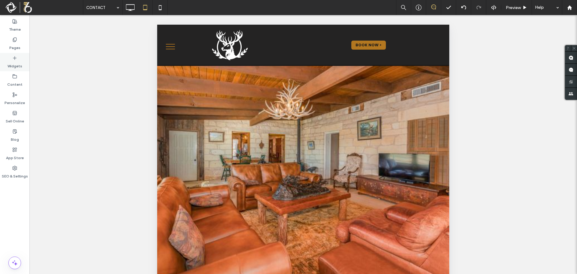
click at [22, 67] on div "Widgets" at bounding box center [14, 62] width 29 height 18
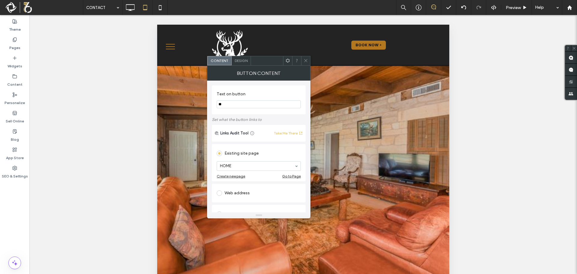
type input "*"
type input "**********"
click at [262, 148] on div "Existing site page" at bounding box center [259, 153] width 84 height 10
click at [238, 194] on div "Web address" at bounding box center [259, 193] width 84 height 10
click at [239, 187] on input "url" at bounding box center [259, 186] width 84 height 8
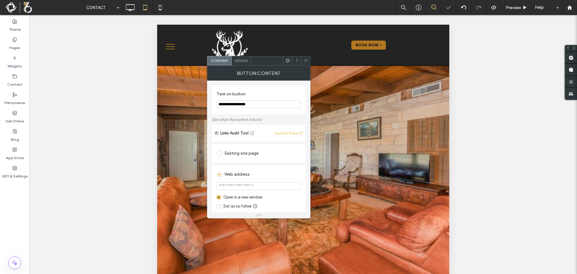
paste input "**********"
type input "**********"
drag, startPoint x: 219, startPoint y: 196, endPoint x: 229, endPoint y: 199, distance: 10.3
click at [219, 196] on span at bounding box center [219, 197] width 4 height 4
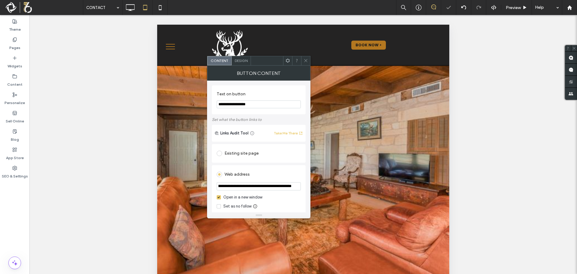
scroll to position [0, 0]
click at [239, 60] on span "Design" at bounding box center [241, 60] width 13 height 5
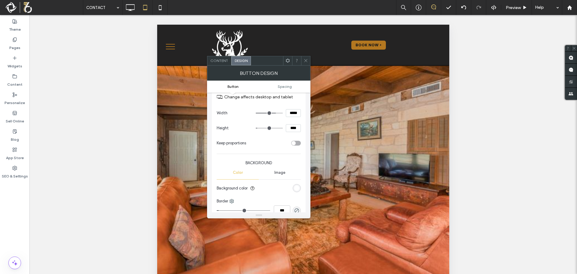
scroll to position [120, 0]
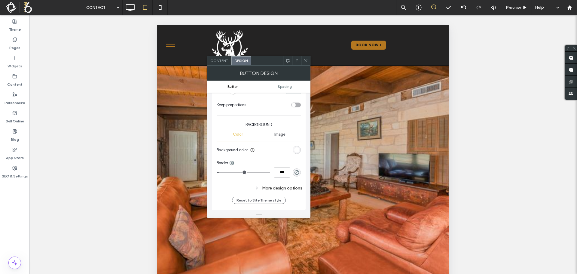
click at [296, 150] on div "rgb(255, 255, 255)" at bounding box center [296, 149] width 5 height 5
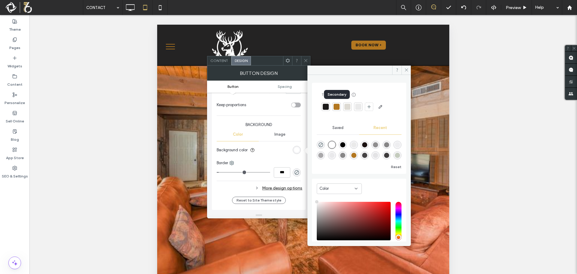
click at [336, 107] on div at bounding box center [337, 107] width 6 height 6
click at [407, 69] on icon at bounding box center [406, 70] width 5 height 5
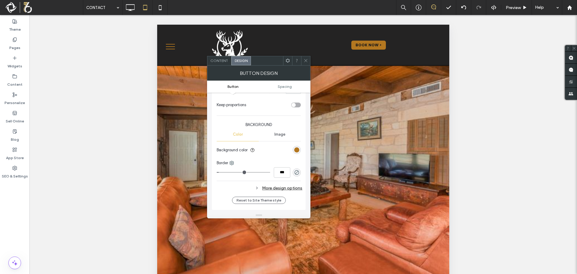
click at [305, 59] on icon at bounding box center [305, 60] width 5 height 5
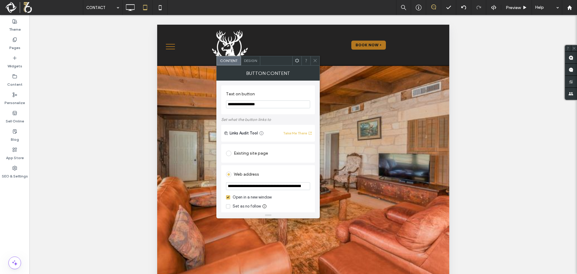
click at [313, 63] on span at bounding box center [315, 60] width 5 height 9
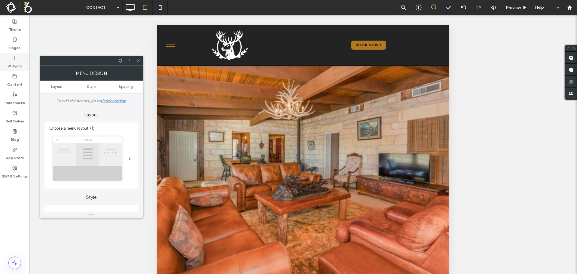
click at [17, 62] on label "Widgets" at bounding box center [15, 64] width 15 height 8
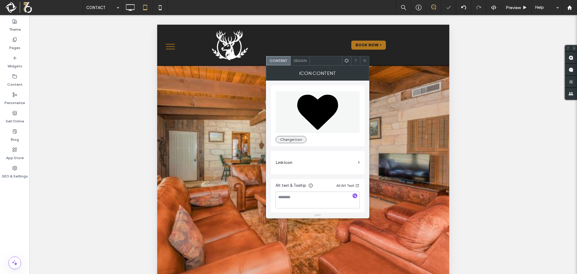
click at [296, 140] on button "Change Icon" at bounding box center [291, 139] width 31 height 7
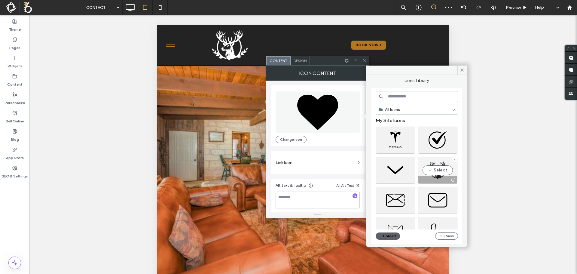
click at [436, 170] on div "Select" at bounding box center [437, 170] width 39 height 27
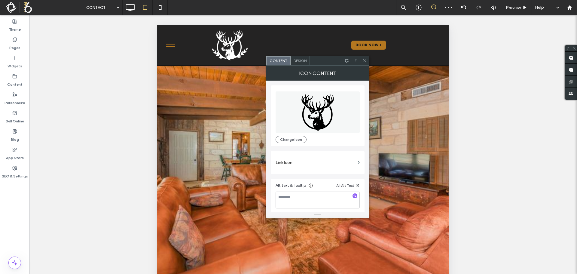
click at [366, 62] on use at bounding box center [364, 60] width 3 height 3
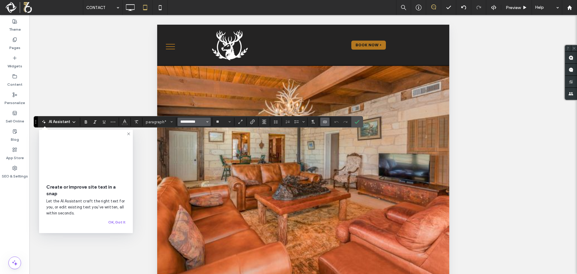
click at [190, 121] on input "**********" at bounding box center [193, 121] width 26 height 5
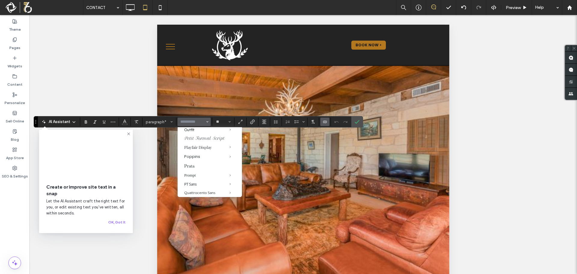
scroll to position [451, 0]
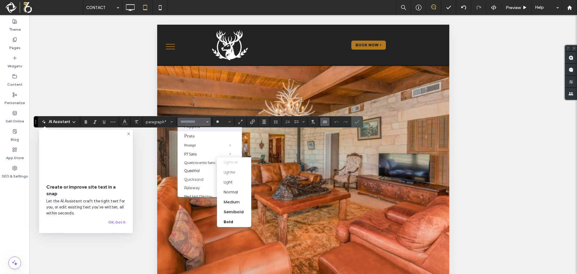
click at [210, 131] on span "Poppins" at bounding box center [226, 126] width 32 height 10
type input "*******"
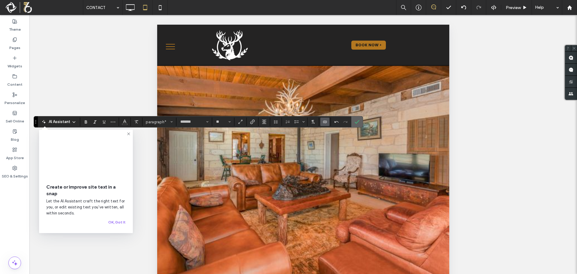
click at [356, 123] on icon "Confirm" at bounding box center [357, 121] width 5 height 5
click at [356, 123] on use "Confirm" at bounding box center [357, 122] width 5 height 4
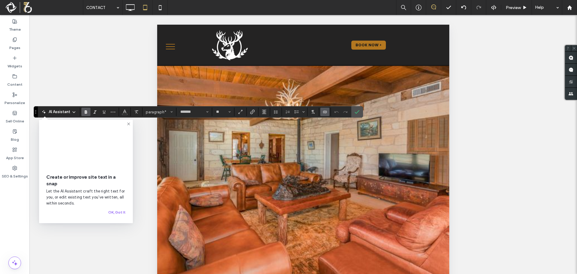
click at [86, 111] on icon "Bold" at bounding box center [86, 111] width 5 height 5
click at [206, 111] on icon "Font & Font weight" at bounding box center [207, 112] width 2 height 2
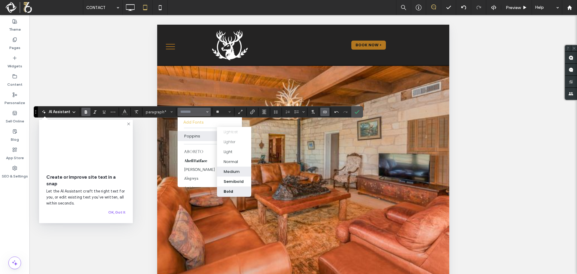
click at [233, 173] on div "Medium" at bounding box center [232, 172] width 16 height 6
type input "*******"
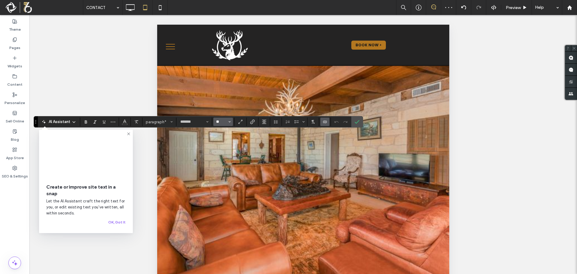
click at [218, 122] on input "**" at bounding box center [221, 121] width 12 height 5
click at [227, 173] on label "14" at bounding box center [222, 173] width 19 height 8
type input "**"
click at [208, 123] on icon "Font & Font weight" at bounding box center [207, 121] width 2 height 2
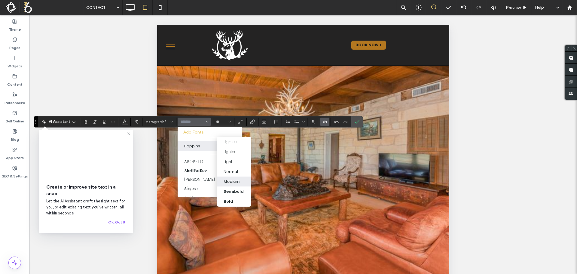
click at [230, 182] on div "Medium" at bounding box center [232, 181] width 16 height 6
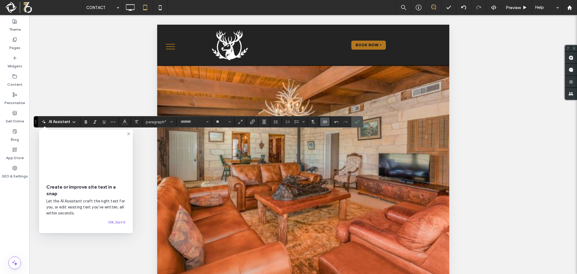
type input "*******"
click at [358, 122] on icon "Confirm" at bounding box center [357, 121] width 5 height 5
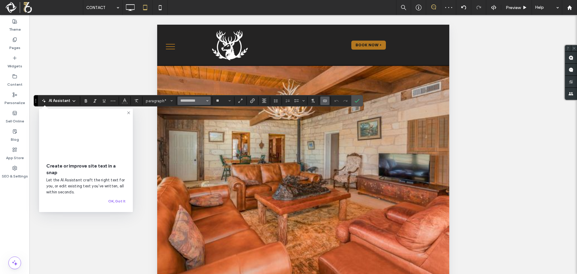
click at [207, 102] on span "Font & Font weight" at bounding box center [207, 101] width 2 height 8
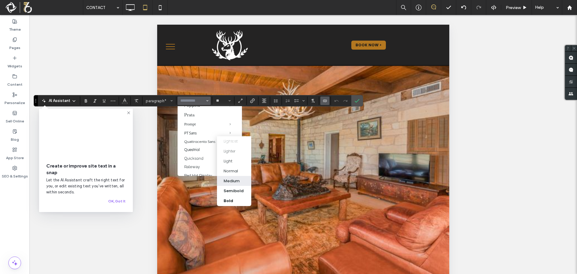
click at [232, 179] on div "Medium" at bounding box center [232, 181] width 16 height 6
type input "*******"
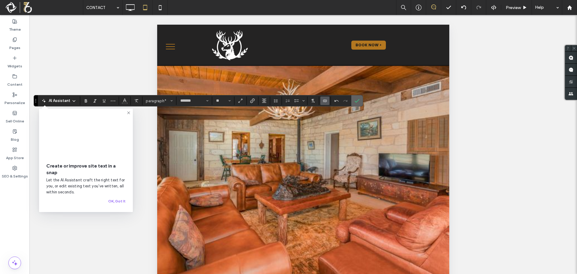
click at [357, 103] on span "Confirm" at bounding box center [356, 100] width 3 height 11
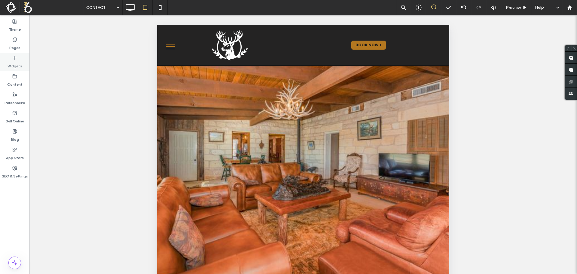
click at [20, 62] on label "Widgets" at bounding box center [15, 64] width 15 height 8
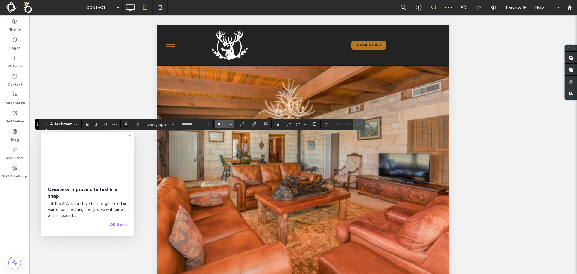
click at [224, 126] on input "**" at bounding box center [223, 124] width 12 height 5
click at [225, 148] on label "14" at bounding box center [224, 146] width 19 height 8
type input "**"
click at [208, 123] on icon "Font & Font weight" at bounding box center [209, 124] width 2 height 2
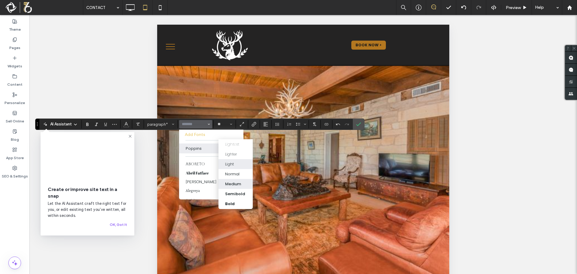
click at [231, 183] on div "Medium" at bounding box center [233, 184] width 16 height 6
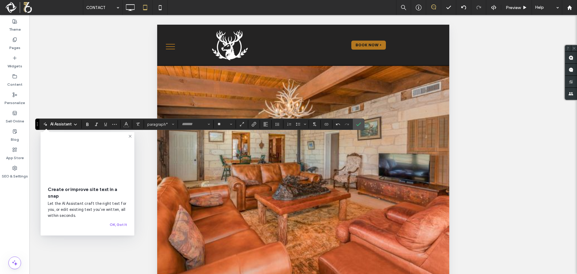
type input "*******"
click at [267, 126] on use "Alignment" at bounding box center [265, 124] width 4 height 4
click at [270, 142] on icon "ui.textEditor.alignment.center" at bounding box center [270, 142] width 5 height 5
click at [358, 126] on icon "Confirm" at bounding box center [358, 124] width 5 height 5
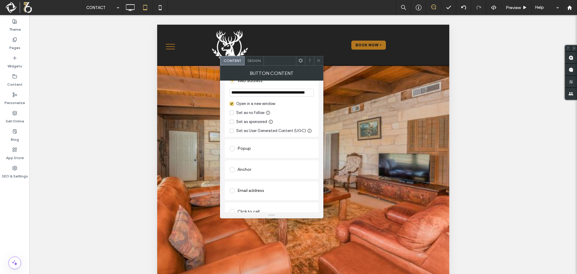
scroll to position [63, 0]
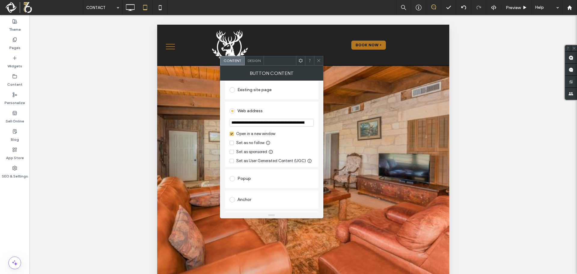
click at [233, 134] on span at bounding box center [232, 134] width 4 height 4
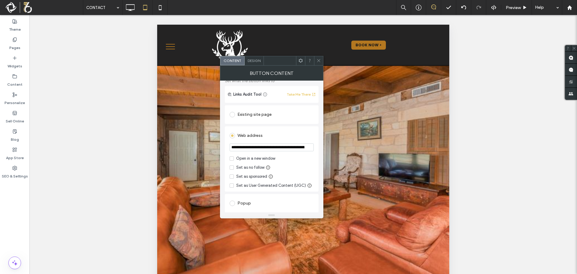
scroll to position [0, 0]
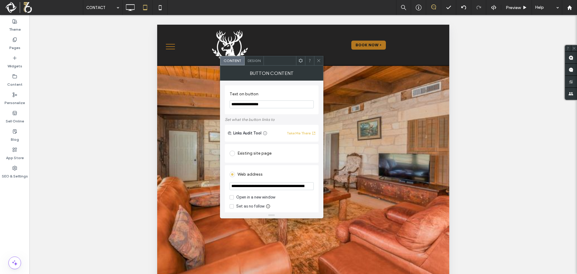
click at [255, 60] on span "Design" at bounding box center [254, 60] width 13 height 5
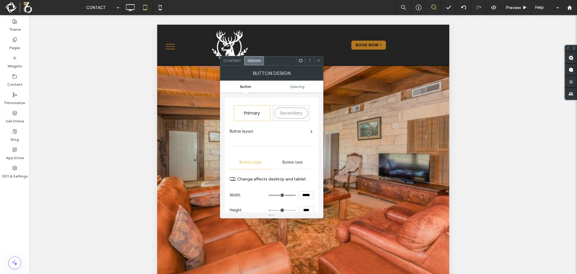
click at [319, 61] on icon at bounding box center [318, 60] width 5 height 5
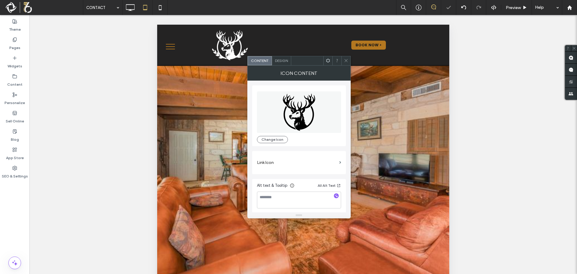
click at [345, 63] on span at bounding box center [346, 60] width 5 height 9
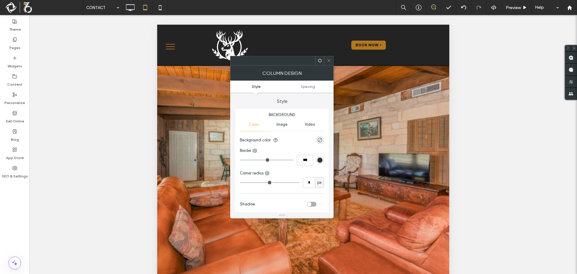
click at [319, 61] on use at bounding box center [320, 61] width 4 height 4
click at [328, 63] on span at bounding box center [329, 60] width 5 height 9
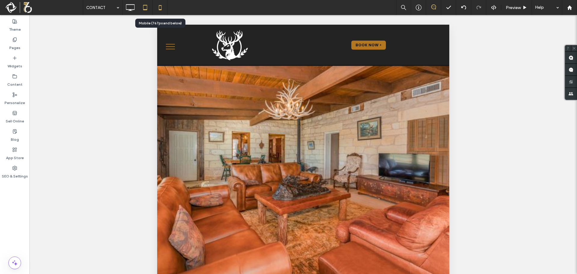
click at [159, 7] on icon at bounding box center [160, 8] width 12 height 12
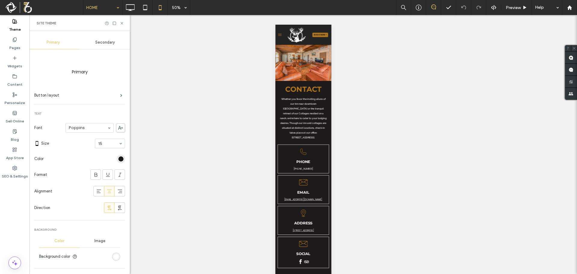
click at [122, 23] on use at bounding box center [121, 23] width 2 height 2
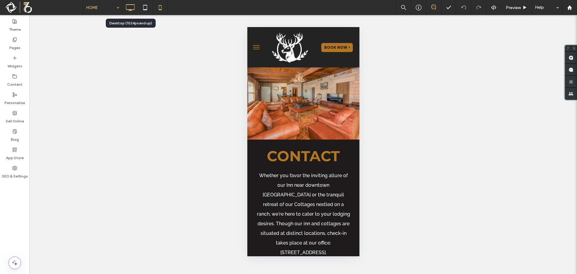
click at [130, 7] on icon at bounding box center [130, 8] width 12 height 12
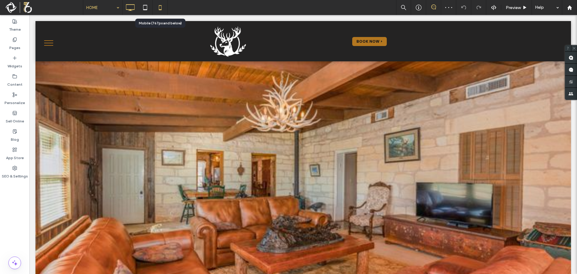
click at [158, 8] on icon at bounding box center [160, 8] width 12 height 12
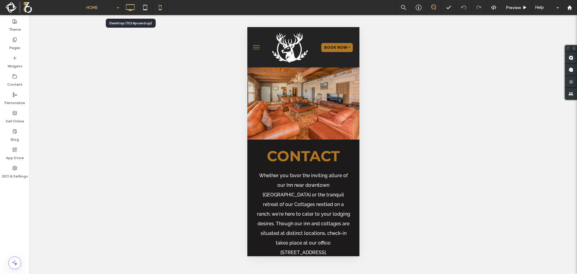
click at [126, 8] on icon at bounding box center [130, 8] width 12 height 12
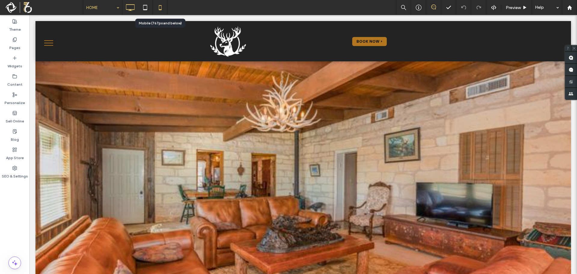
click at [158, 10] on icon at bounding box center [160, 8] width 12 height 12
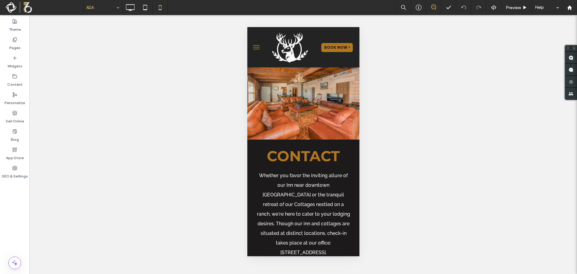
click at [94, 8] on input at bounding box center [101, 7] width 30 height 15
click at [96, 11] on input at bounding box center [101, 7] width 30 height 15
click at [100, 8] on input at bounding box center [101, 7] width 30 height 15
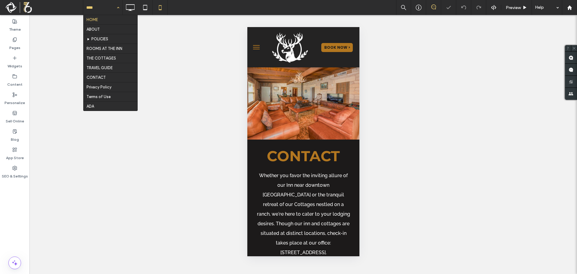
click at [93, 8] on input at bounding box center [101, 7] width 30 height 15
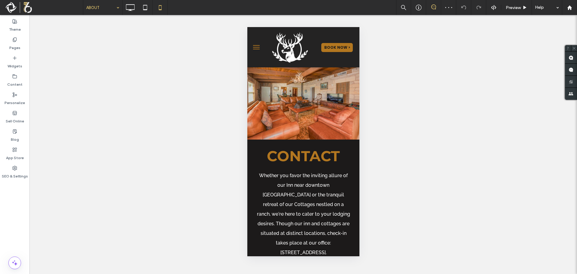
click at [99, 11] on input at bounding box center [101, 7] width 30 height 15
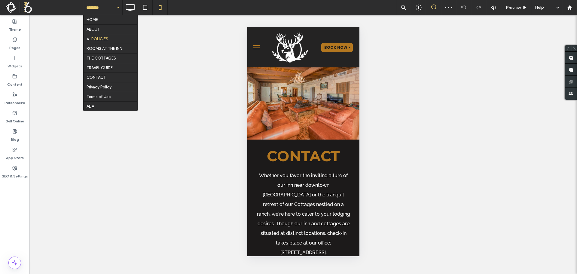
click at [93, 10] on input at bounding box center [101, 7] width 30 height 15
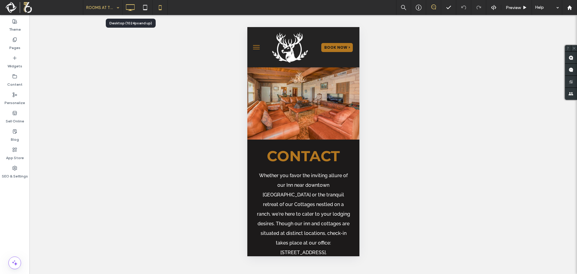
click at [131, 11] on icon at bounding box center [130, 8] width 12 height 12
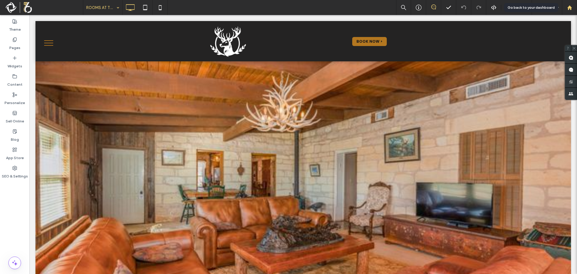
click at [570, 11] on div at bounding box center [569, 7] width 15 height 15
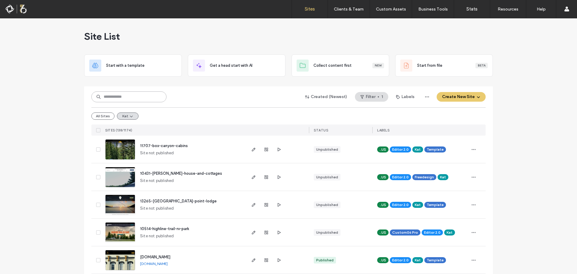
click at [148, 97] on input at bounding box center [128, 96] width 75 height 11
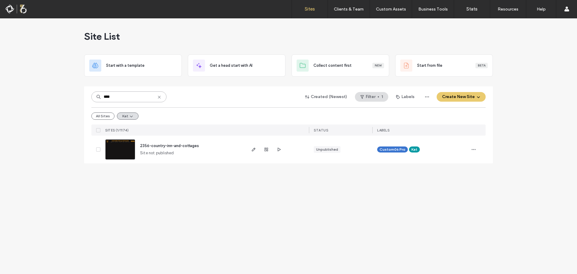
type input "****"
click at [123, 150] on img at bounding box center [119, 159] width 29 height 41
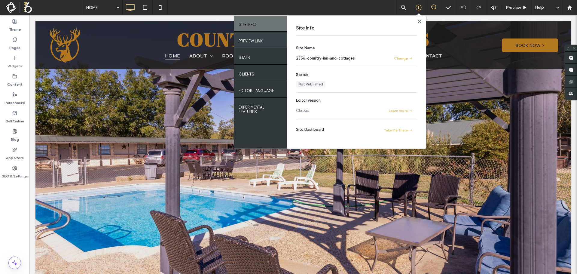
click at [262, 41] on label "PREVIEW LINK" at bounding box center [251, 40] width 24 height 8
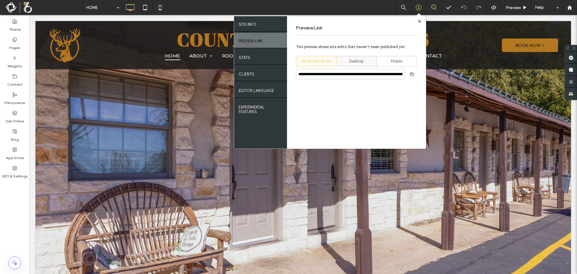
click at [361, 61] on span "Desktop" at bounding box center [356, 61] width 14 height 6
type input "**********"
click at [410, 77] on span "button" at bounding box center [412, 74] width 10 height 10
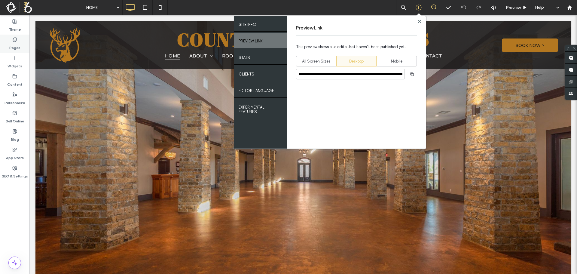
click at [15, 47] on label "Pages" at bounding box center [14, 46] width 11 height 8
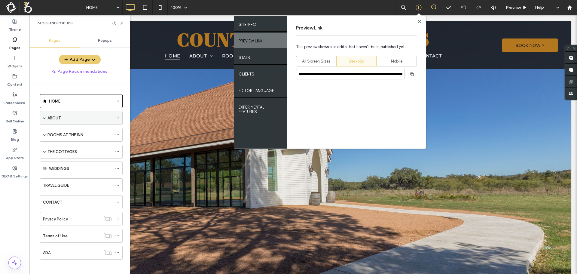
click at [115, 118] on icon at bounding box center [117, 118] width 4 height 4
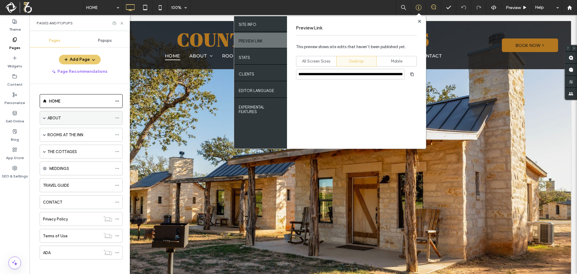
click at [47, 117] on div "ABOUT" at bounding box center [81, 118] width 83 height 14
click at [40, 118] on div "ABOUT" at bounding box center [81, 118] width 83 height 14
click at [43, 117] on span at bounding box center [44, 117] width 3 height 3
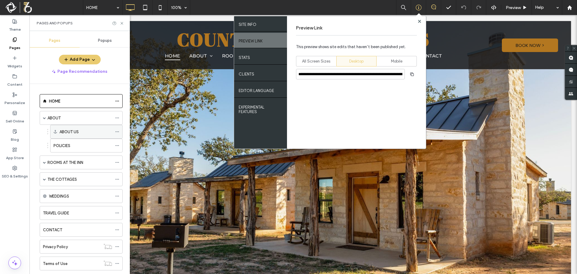
click at [118, 132] on icon at bounding box center [117, 131] width 4 height 4
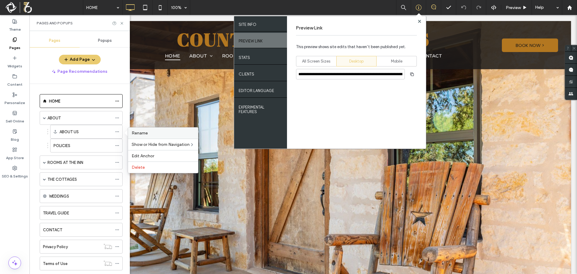
click at [146, 135] on span "Rename" at bounding box center [140, 132] width 16 height 5
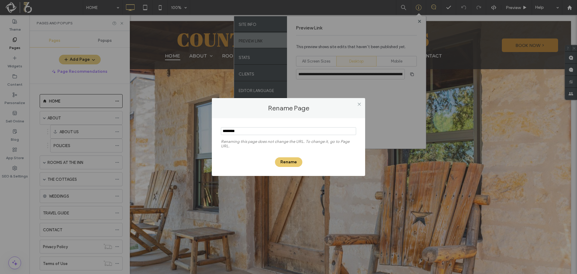
drag, startPoint x: 247, startPoint y: 132, endPoint x: 225, endPoint y: 133, distance: 22.6
click at [225, 133] on input "notEmpty" at bounding box center [288, 131] width 135 height 8
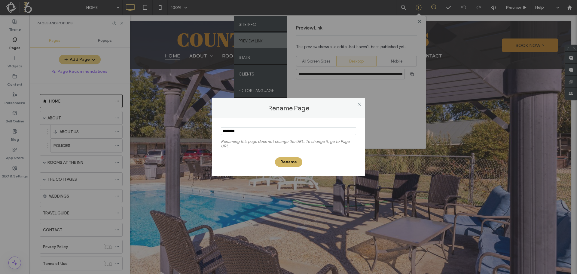
type input "********"
click at [298, 161] on button "Rename" at bounding box center [288, 162] width 27 height 10
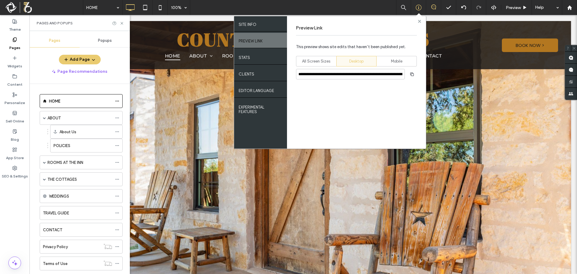
drag, startPoint x: 418, startPoint y: 23, endPoint x: 164, endPoint y: 104, distance: 267.2
click at [418, 23] on use at bounding box center [419, 21] width 3 height 3
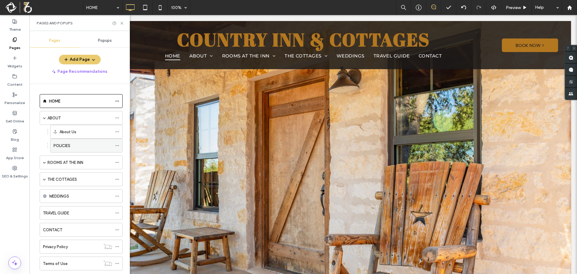
click at [117, 146] on icon at bounding box center [117, 145] width 4 height 4
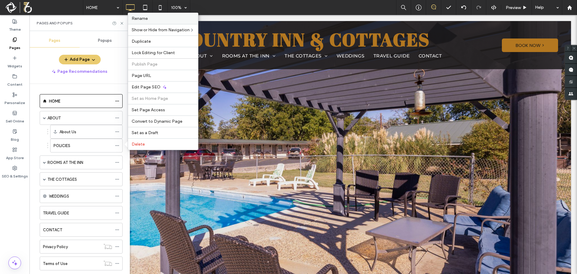
click at [148, 21] on div "Rename" at bounding box center [163, 18] width 70 height 11
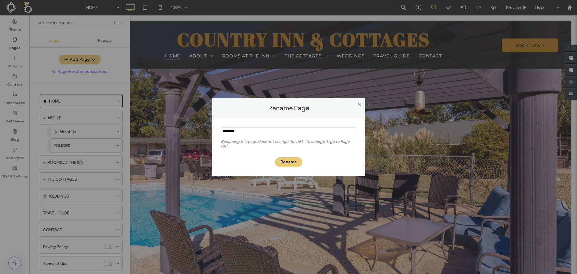
drag, startPoint x: 252, startPoint y: 132, endPoint x: 227, endPoint y: 130, distance: 24.7
click at [225, 134] on input "notEmpty" at bounding box center [288, 131] width 135 height 8
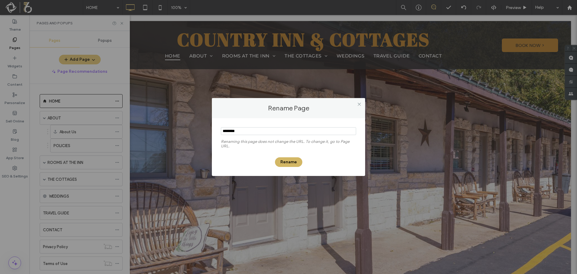
type input "********"
drag, startPoint x: 293, startPoint y: 161, endPoint x: 183, endPoint y: 139, distance: 112.1
click at [293, 161] on button "Rename" at bounding box center [288, 162] width 27 height 10
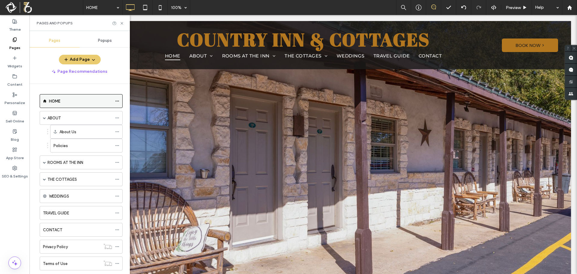
click at [116, 103] on span at bounding box center [117, 100] width 4 height 9
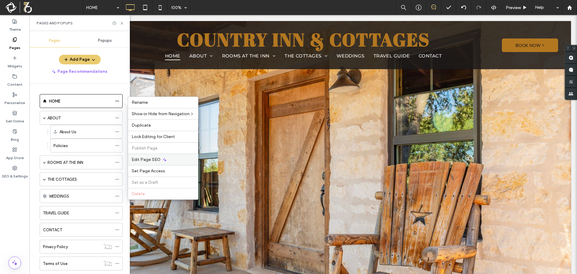
click at [146, 158] on span "Edit Page SEO" at bounding box center [146, 159] width 29 height 5
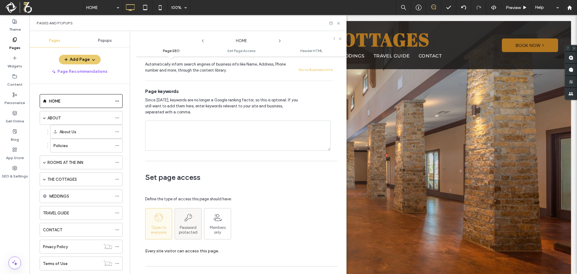
scroll to position [180, 0]
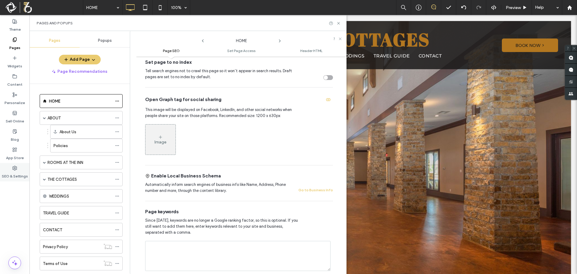
click at [9, 172] on label "SEO & Settings" at bounding box center [15, 174] width 26 height 8
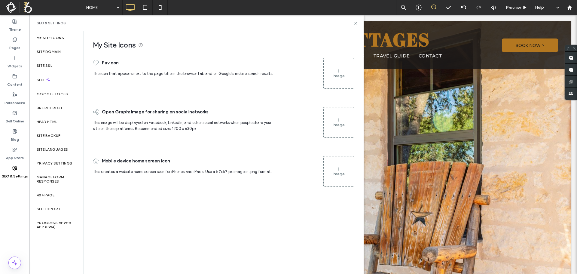
click at [342, 122] on div "Image" at bounding box center [339, 122] width 30 height 29
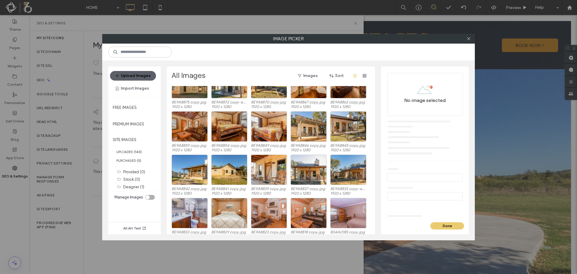
scroll to position [343, 0]
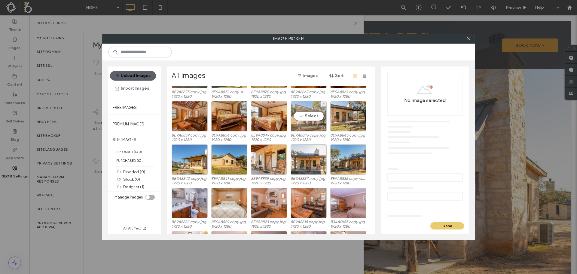
click at [316, 118] on div "Select" at bounding box center [309, 116] width 36 height 30
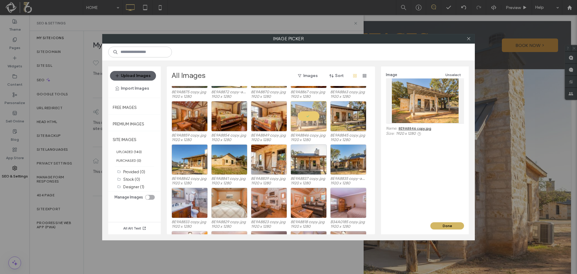
drag, startPoint x: 449, startPoint y: 225, endPoint x: 415, endPoint y: 209, distance: 37.9
click at [449, 225] on button "Done" at bounding box center [447, 225] width 34 height 7
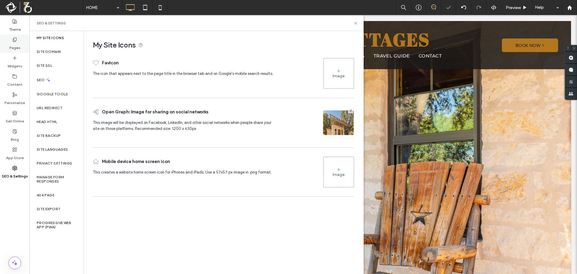
click at [12, 44] on label "Pages" at bounding box center [14, 46] width 11 height 8
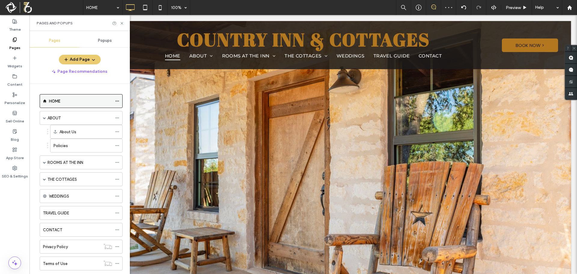
click at [118, 101] on icon at bounding box center [117, 101] width 4 height 4
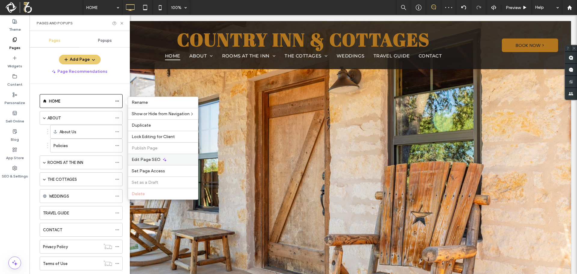
click at [164, 162] on div "Edit Page SEO" at bounding box center [163, 159] width 70 height 11
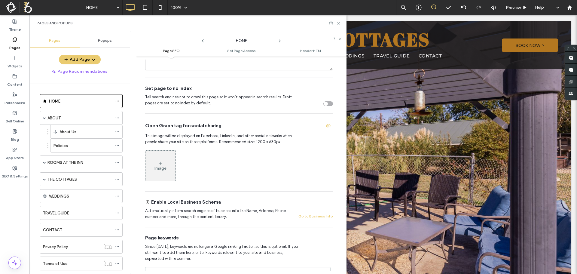
scroll to position [150, 0]
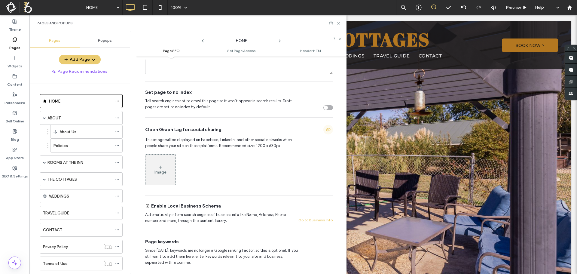
click at [326, 132] on icon "button" at bounding box center [328, 129] width 5 height 5
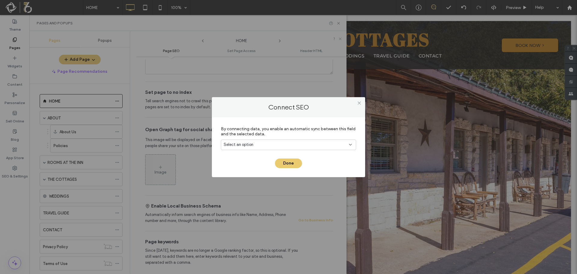
click at [349, 143] on icon at bounding box center [350, 144] width 5 height 5
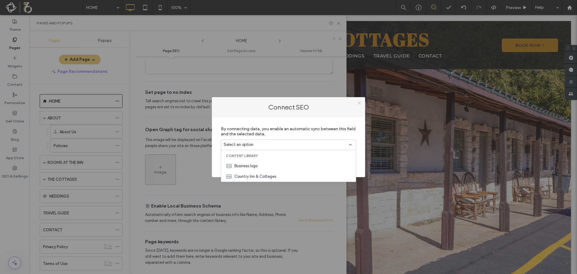
click at [359, 102] on icon at bounding box center [359, 103] width 5 height 5
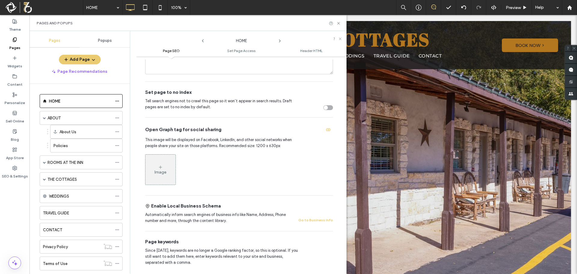
click at [156, 172] on div "Image" at bounding box center [160, 171] width 12 height 5
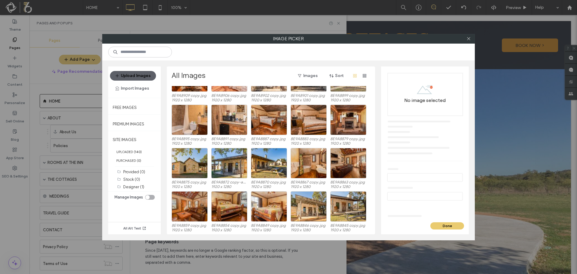
scroll to position [253, 0]
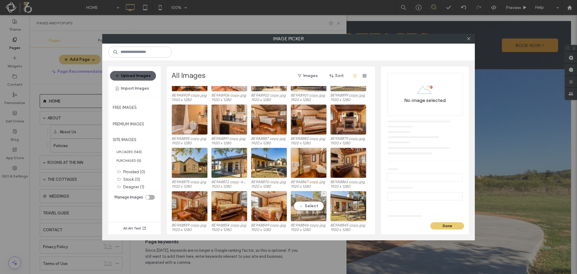
click at [315, 206] on div "Select" at bounding box center [309, 206] width 36 height 30
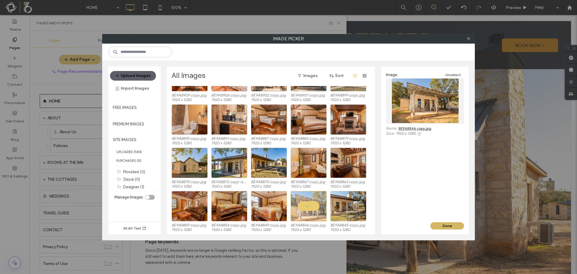
click at [449, 227] on button "Done" at bounding box center [447, 225] width 34 height 7
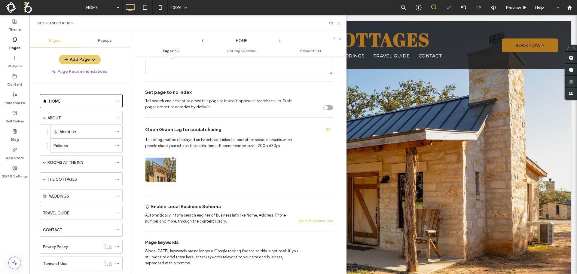
click at [339, 23] on icon at bounding box center [338, 23] width 5 height 5
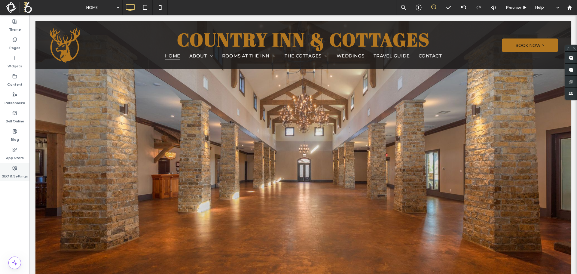
click at [12, 173] on label "SEO & Settings" at bounding box center [15, 174] width 26 height 8
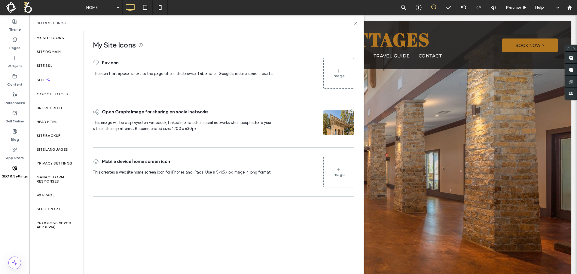
click at [334, 71] on div "Image" at bounding box center [339, 73] width 30 height 29
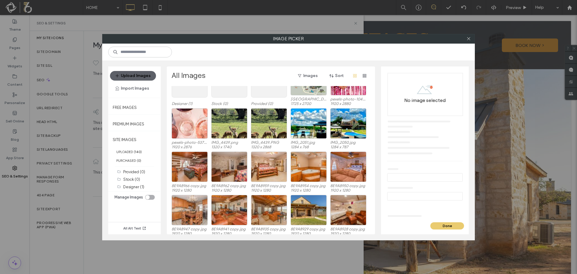
scroll to position [0, 0]
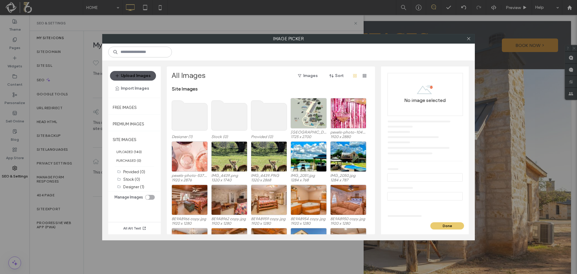
click at [128, 79] on button "Upload Images" at bounding box center [133, 76] width 46 height 10
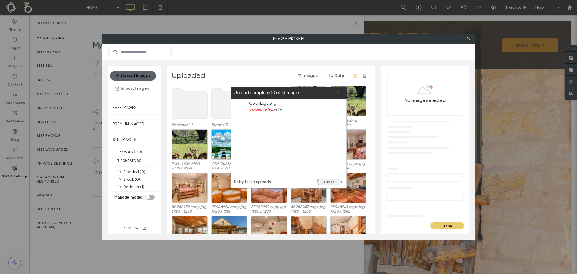
click at [337, 182] on button "Close" at bounding box center [329, 181] width 25 height 7
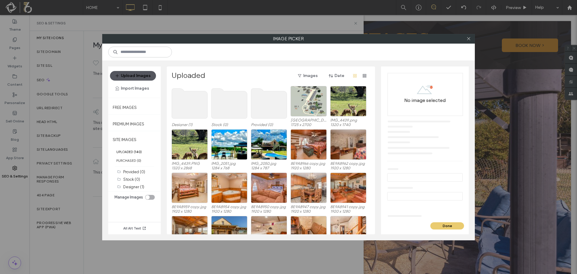
click at [132, 78] on button "Upload Images" at bounding box center [133, 76] width 46 height 10
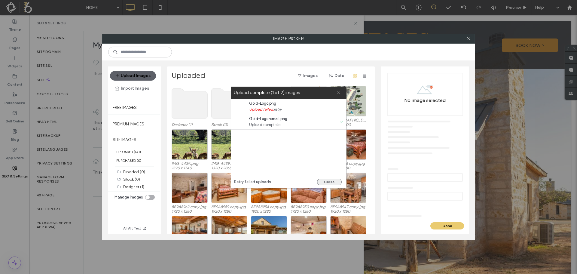
click at [326, 181] on button "Close" at bounding box center [329, 181] width 25 height 7
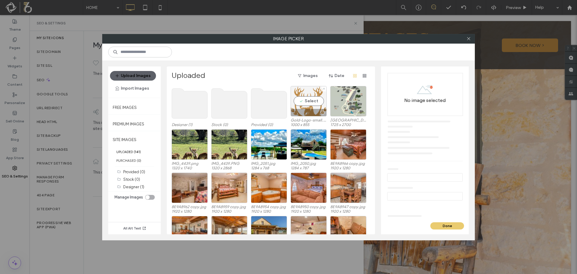
click at [315, 108] on div "Select" at bounding box center [309, 101] width 36 height 30
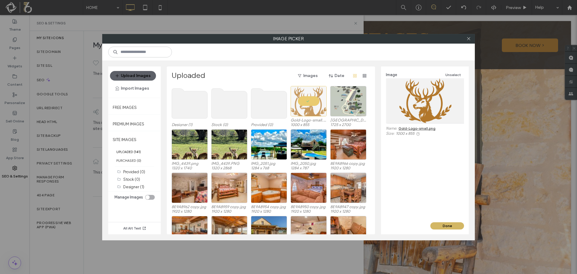
click at [446, 225] on button "Done" at bounding box center [447, 225] width 34 height 7
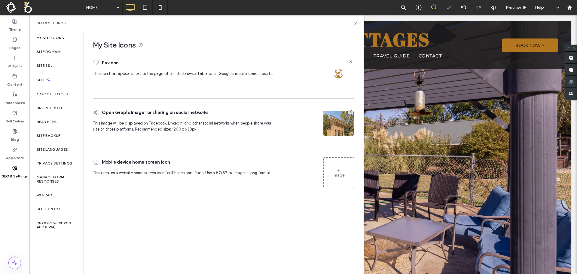
click at [339, 173] on div "Image" at bounding box center [339, 174] width 12 height 5
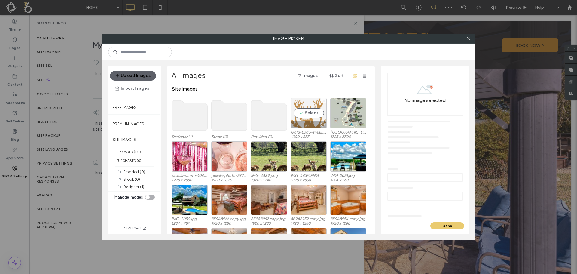
click at [315, 117] on div "Select" at bounding box center [309, 113] width 36 height 30
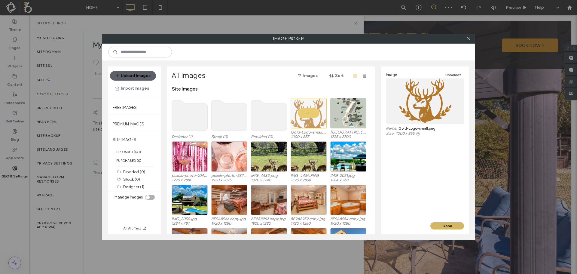
click at [432, 224] on button "Done" at bounding box center [447, 225] width 34 height 7
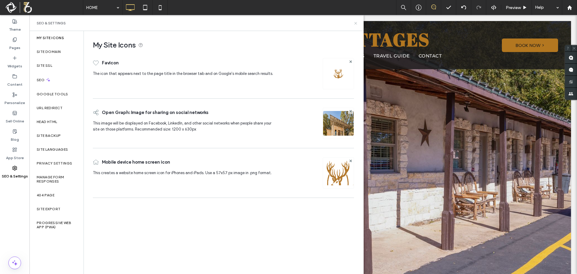
click at [355, 24] on icon at bounding box center [355, 23] width 5 height 5
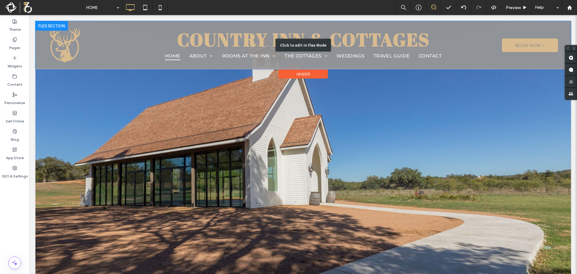
click at [390, 54] on div "Click to edit in Flex Mode" at bounding box center [302, 45] width 535 height 48
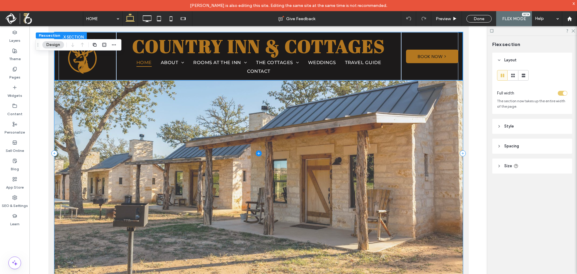
scroll to position [90, 0]
